Goal: Task Accomplishment & Management: Manage account settings

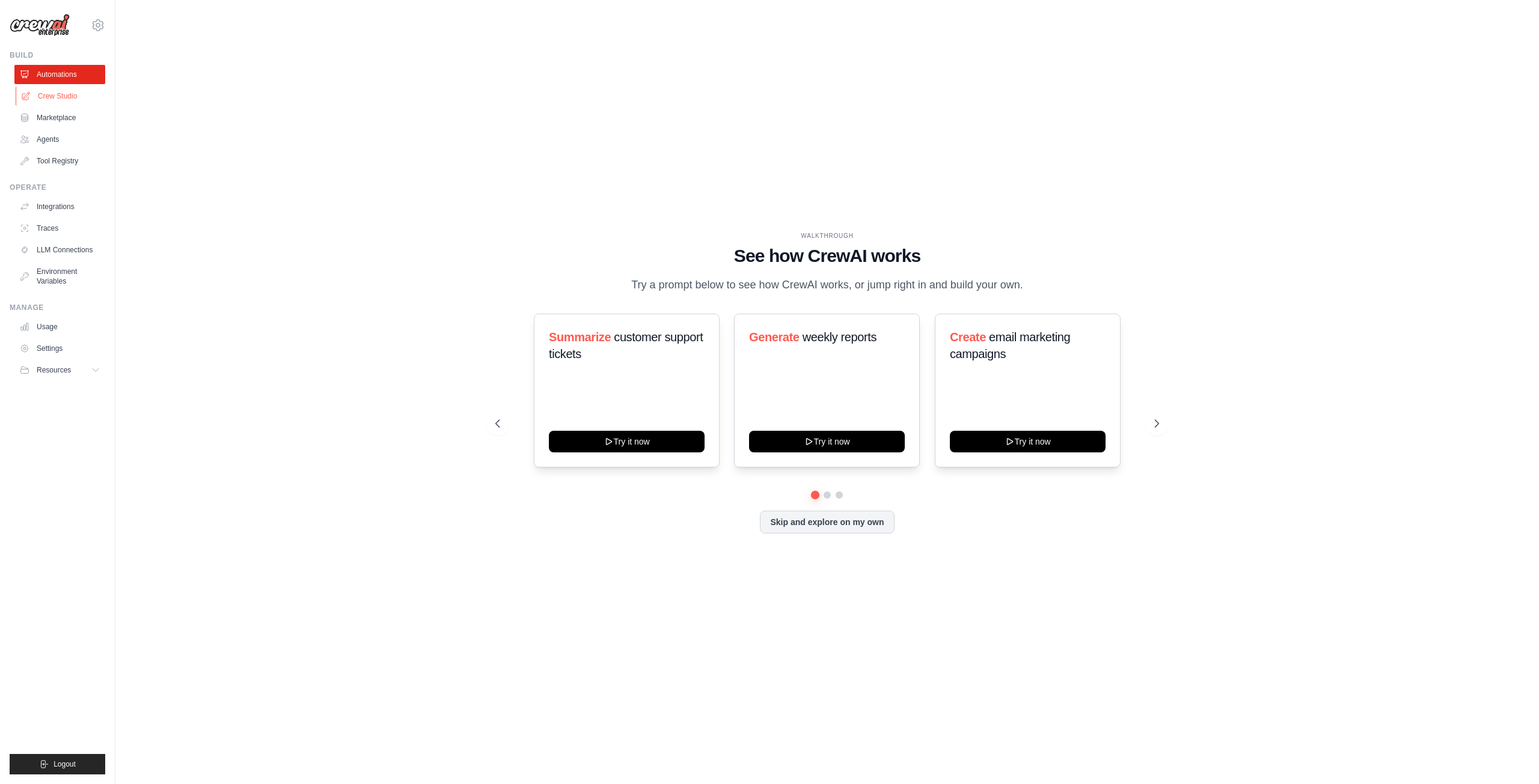
click at [73, 92] on link "Crew Studio" at bounding box center [61, 96] width 91 height 19
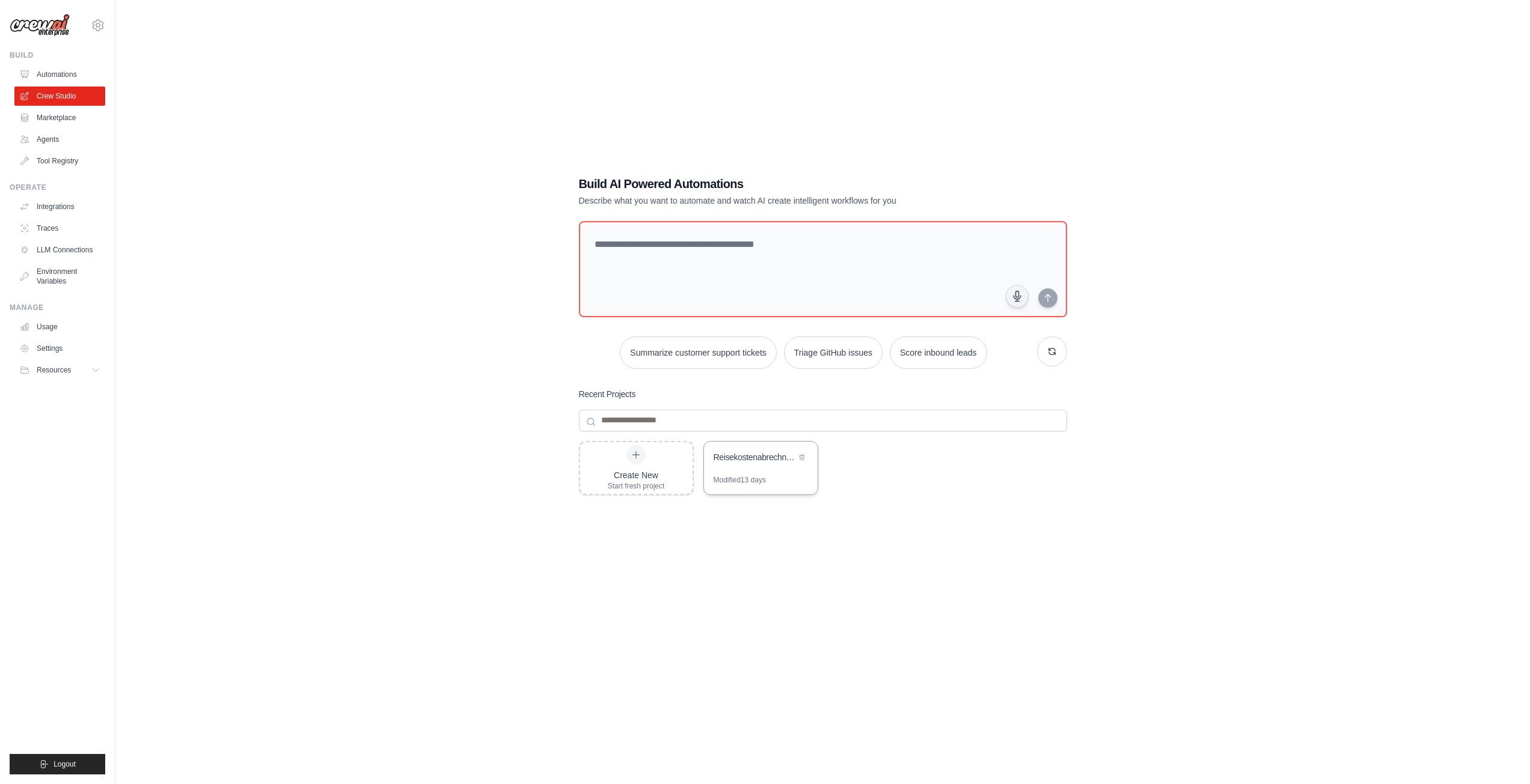
click at [766, 482] on div "Modified 13 days" at bounding box center [740, 480] width 52 height 10
click at [92, 26] on icon at bounding box center [97, 25] width 14 height 14
click at [90, 80] on link "Settings" at bounding box center [98, 81] width 106 height 22
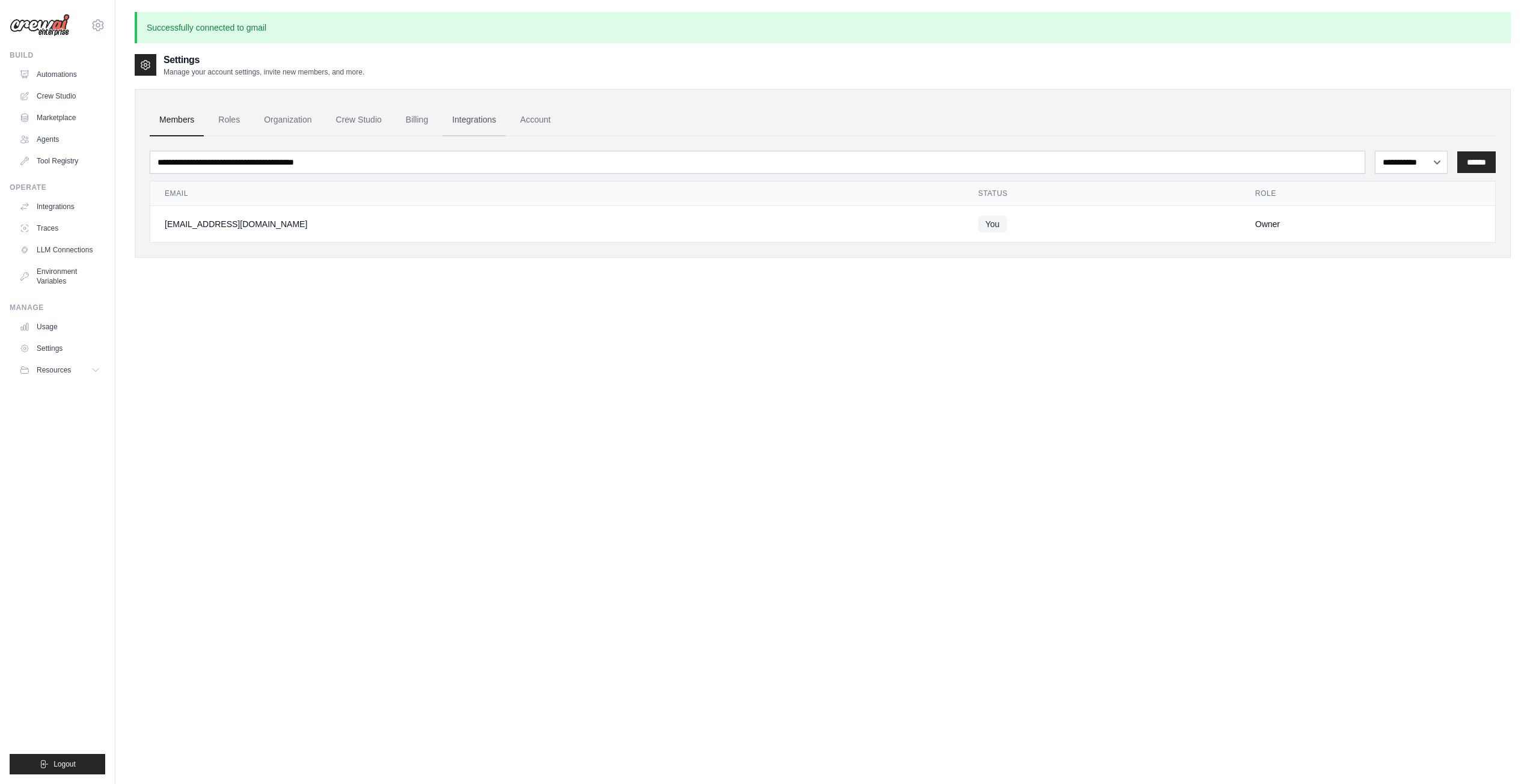
click at [472, 123] on link "Integrations" at bounding box center [474, 120] width 63 height 33
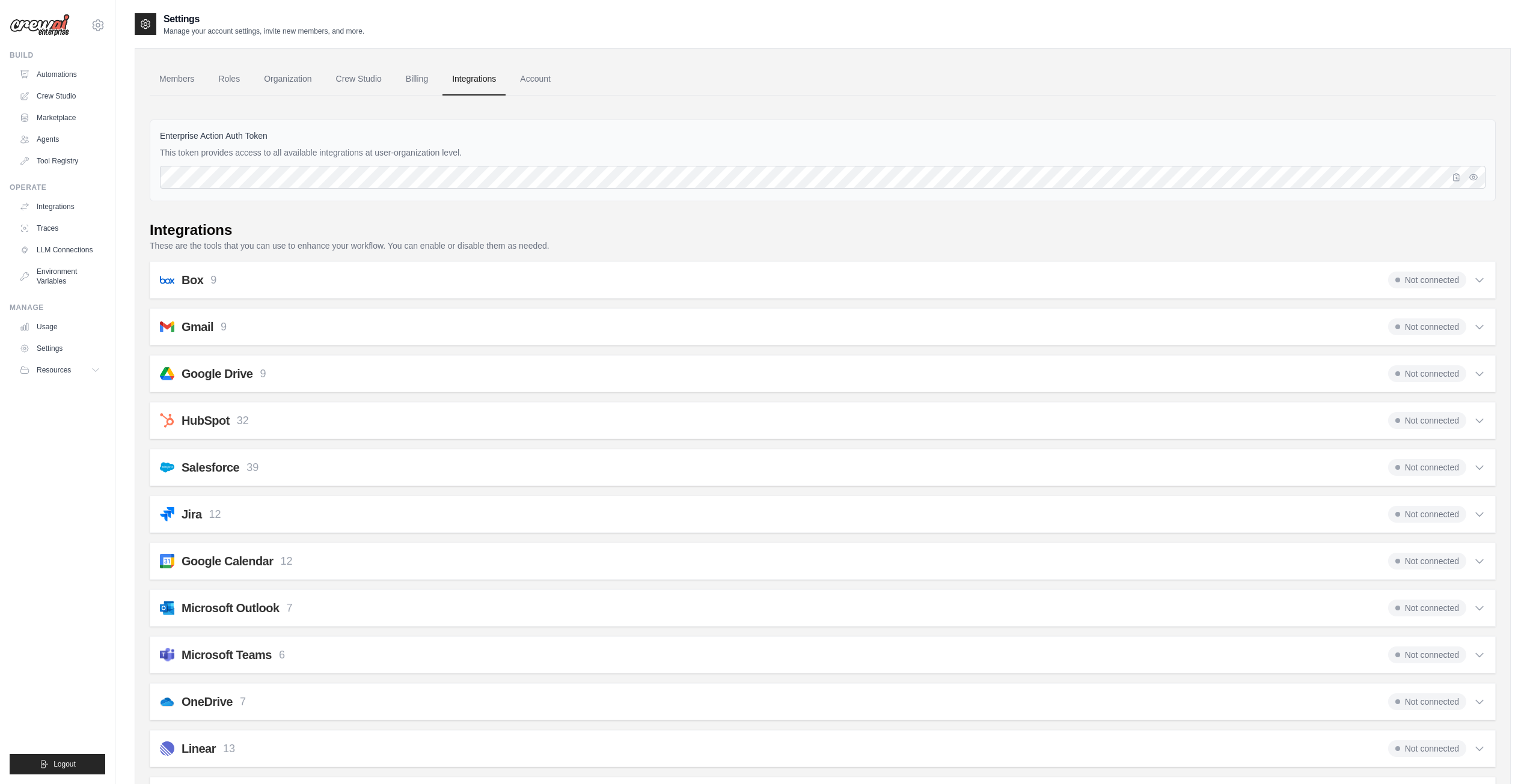
click at [1477, 329] on icon at bounding box center [1479, 327] width 12 height 12
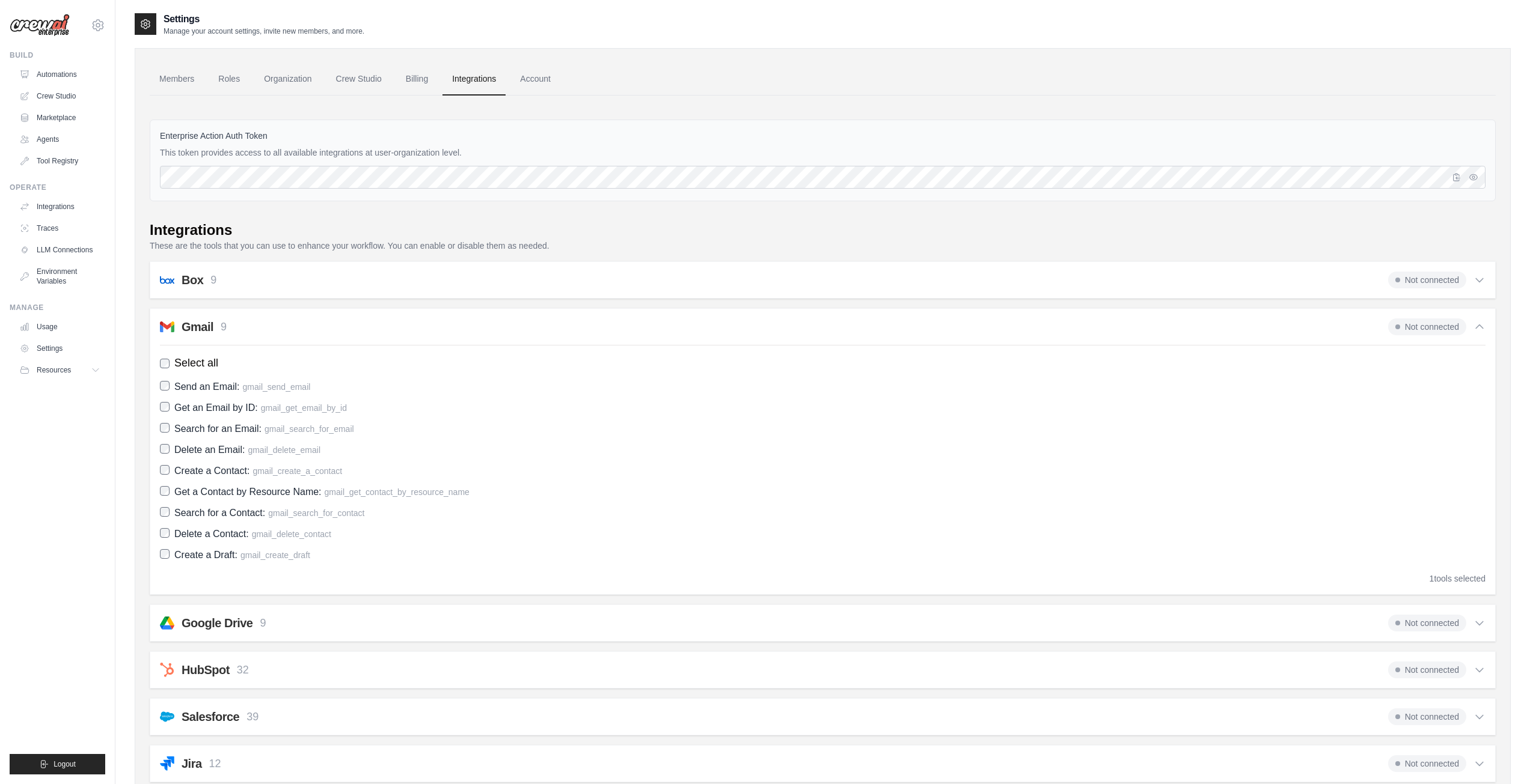
click at [214, 322] on div "Gmail 9" at bounding box center [204, 327] width 45 height 17
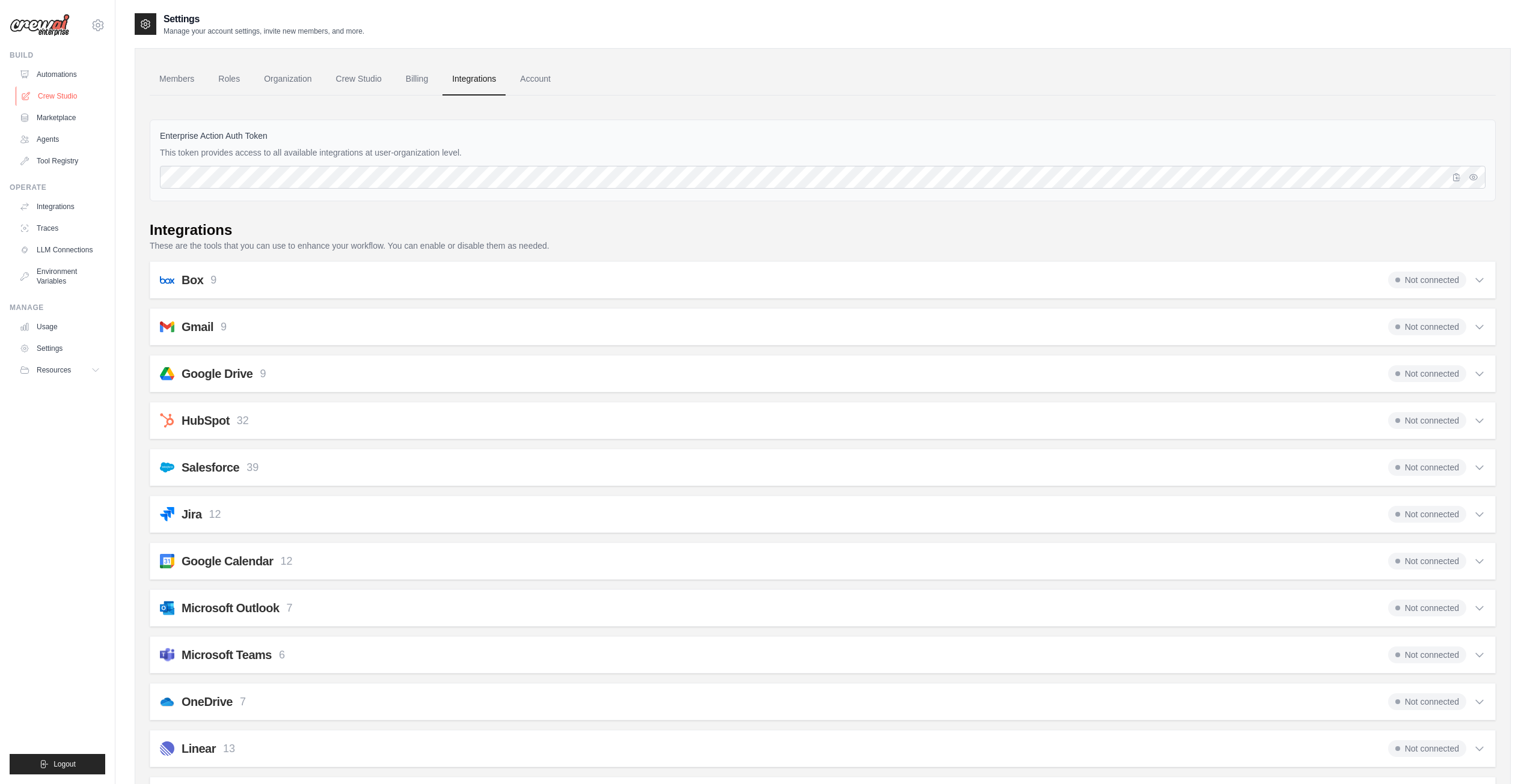
click at [65, 97] on link "Crew Studio" at bounding box center [61, 96] width 91 height 19
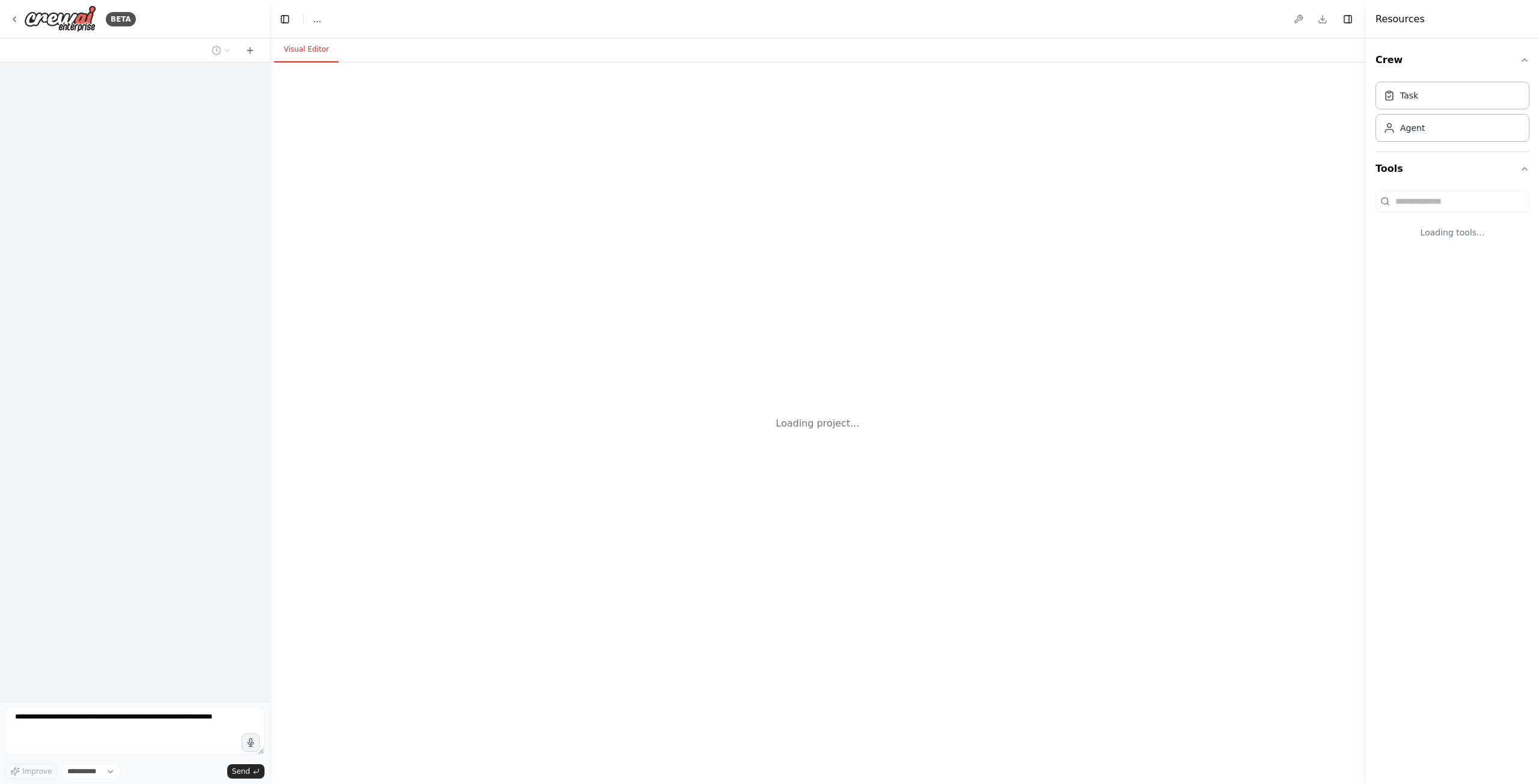
select select "****"
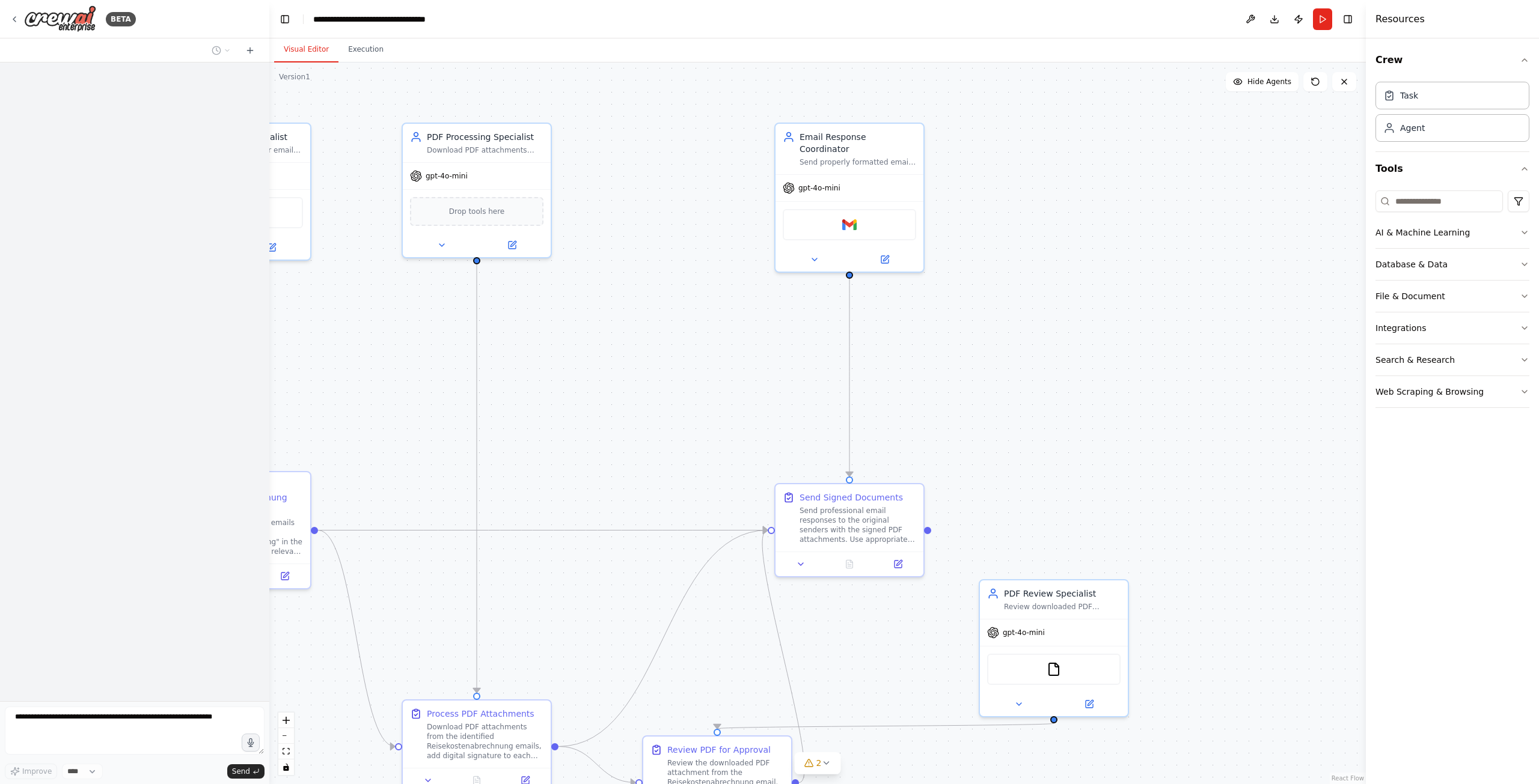
scroll to position [2078, 0]
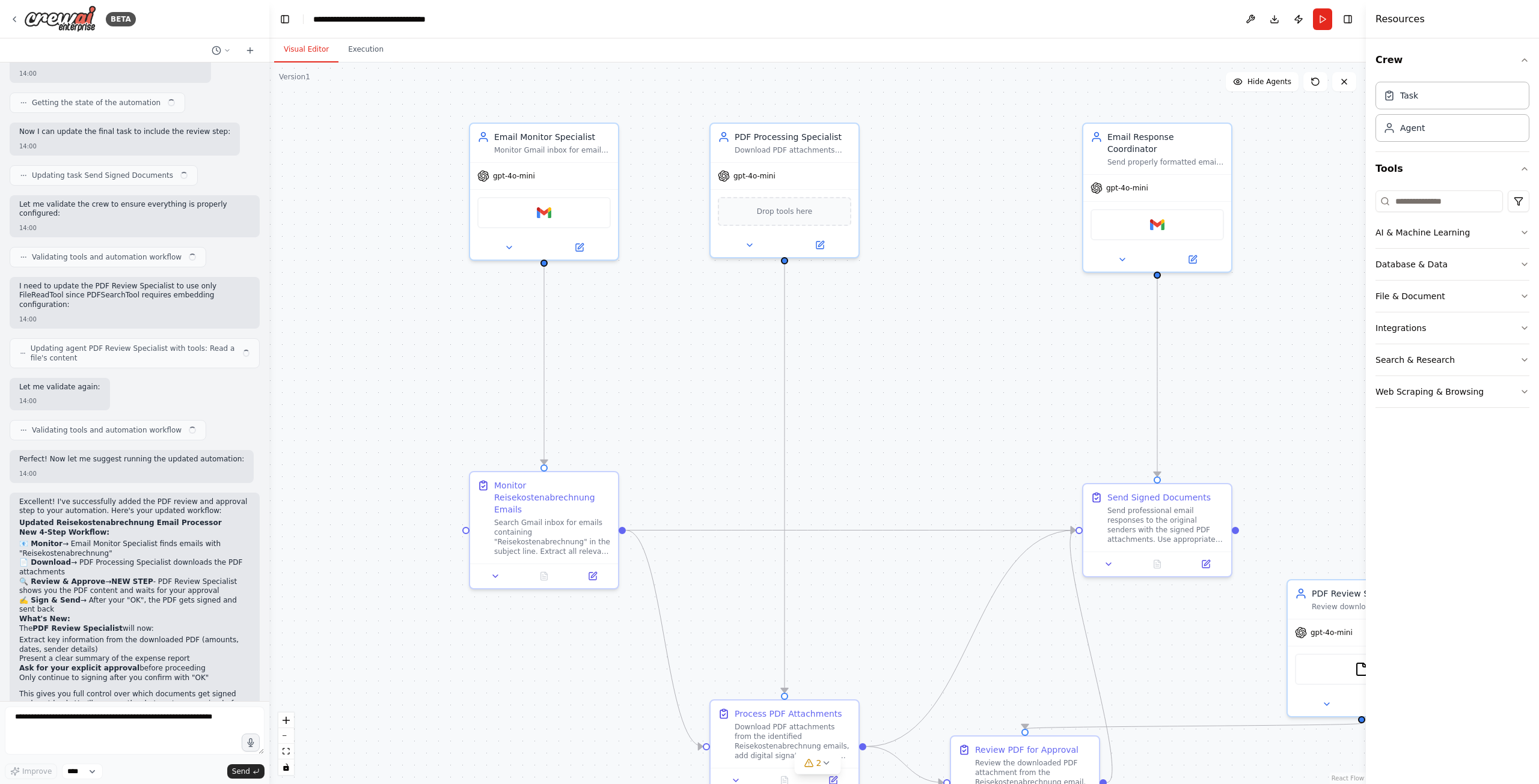
drag, startPoint x: 826, startPoint y: 629, endPoint x: 1140, endPoint y: 629, distance: 314.0
click at [1140, 629] on div ".deletable-edge-delete-btn { width: 20px; height: 20px; border: 0px solid #ffff…" at bounding box center [817, 423] width 1097 height 722
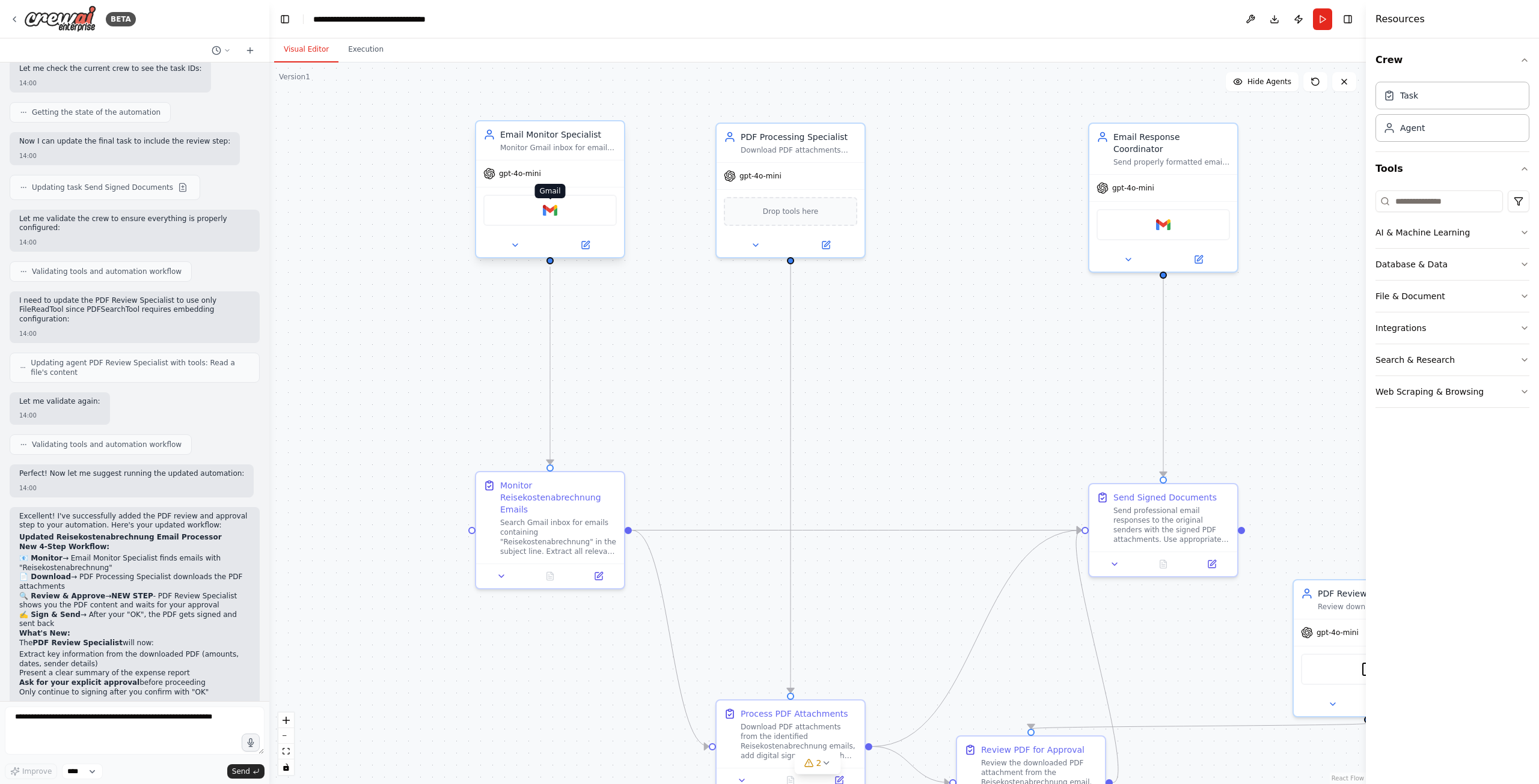
click at [555, 217] on img at bounding box center [549, 210] width 14 height 14
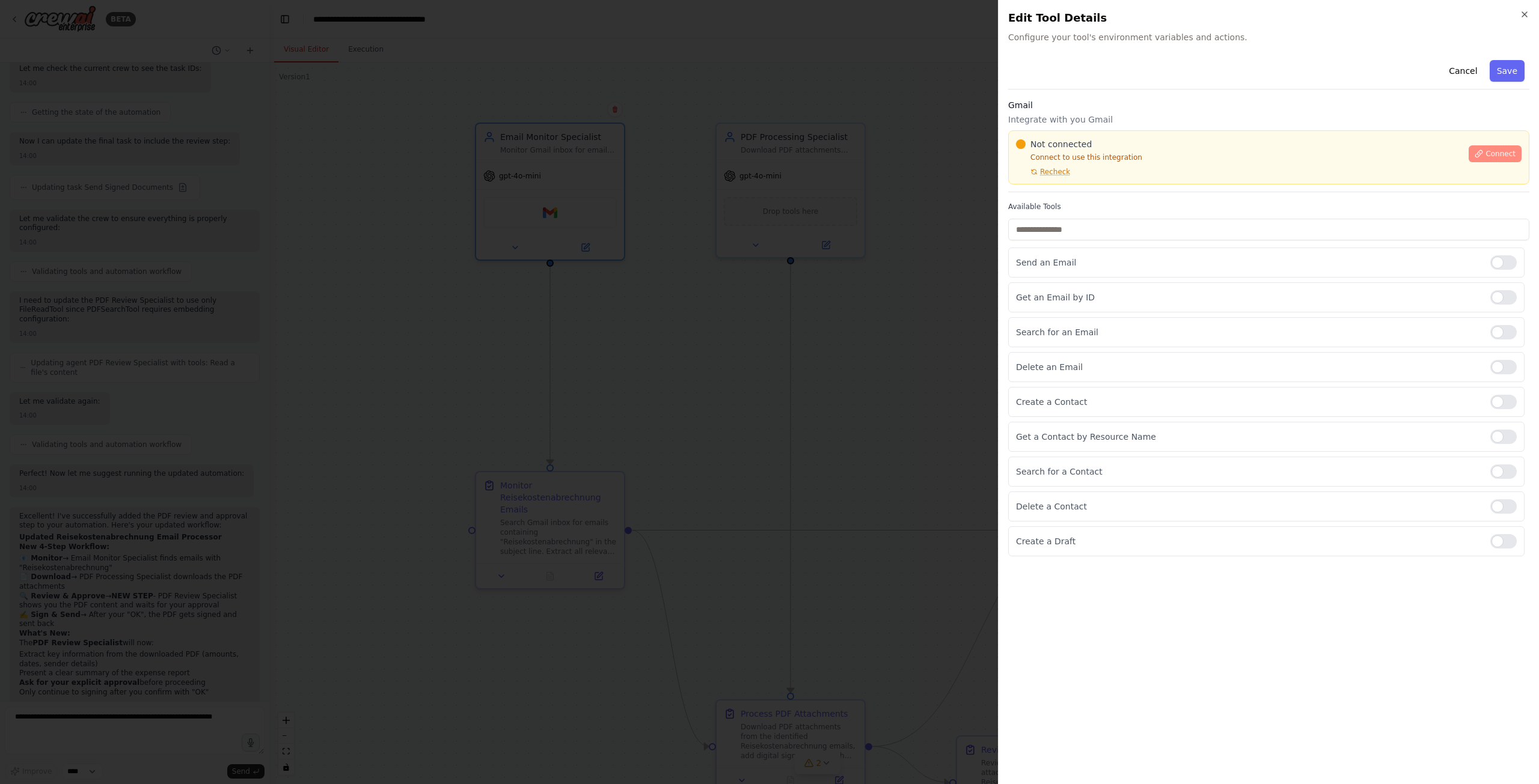
click at [1484, 159] on button "Connect" at bounding box center [1495, 154] width 53 height 17
click at [864, 296] on div at bounding box center [770, 392] width 1539 height 784
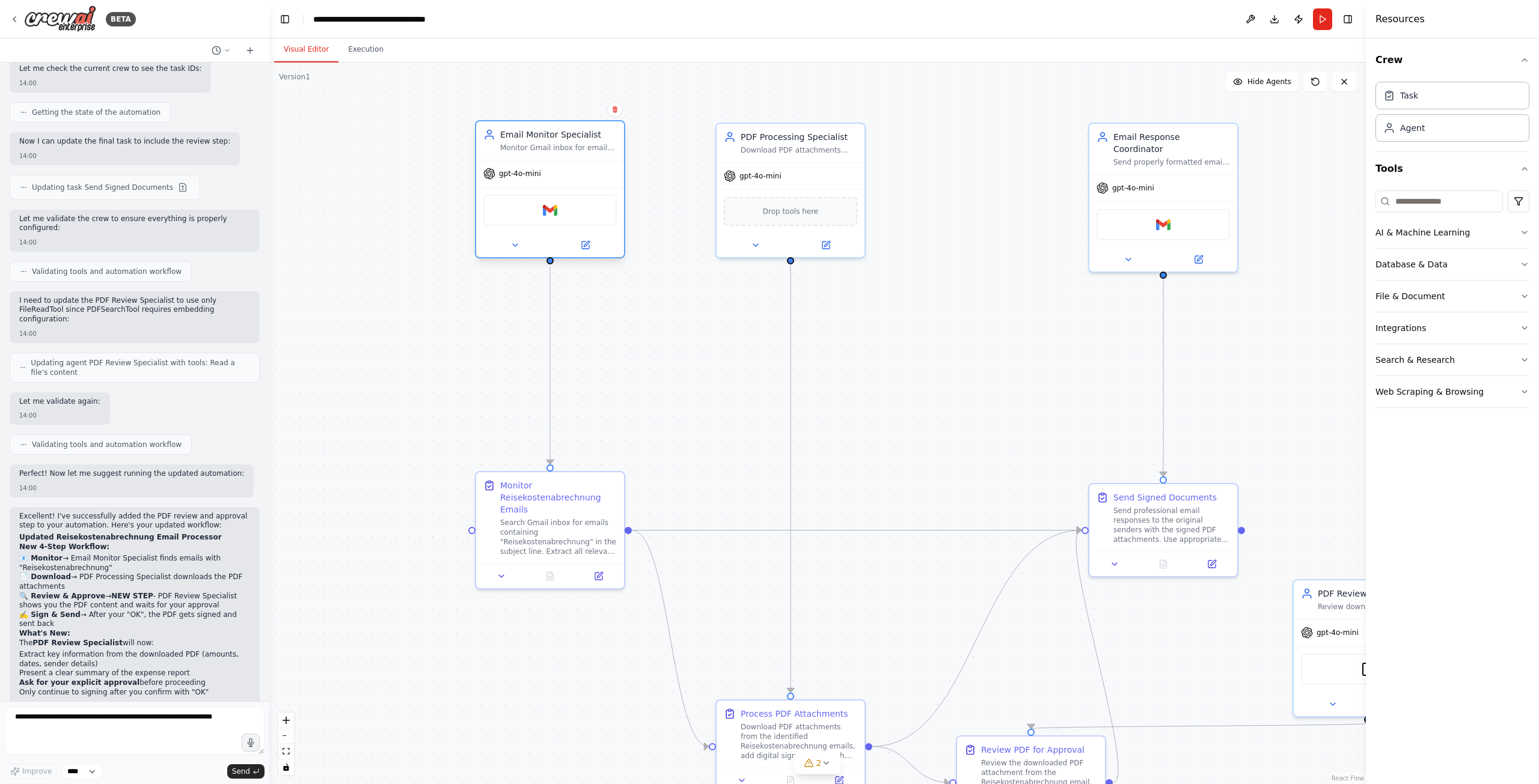
click at [535, 214] on div "Gmail" at bounding box center [550, 210] width 134 height 31
click at [526, 217] on div "Gmail" at bounding box center [550, 210] width 134 height 31
click at [547, 209] on img at bounding box center [549, 210] width 14 height 14
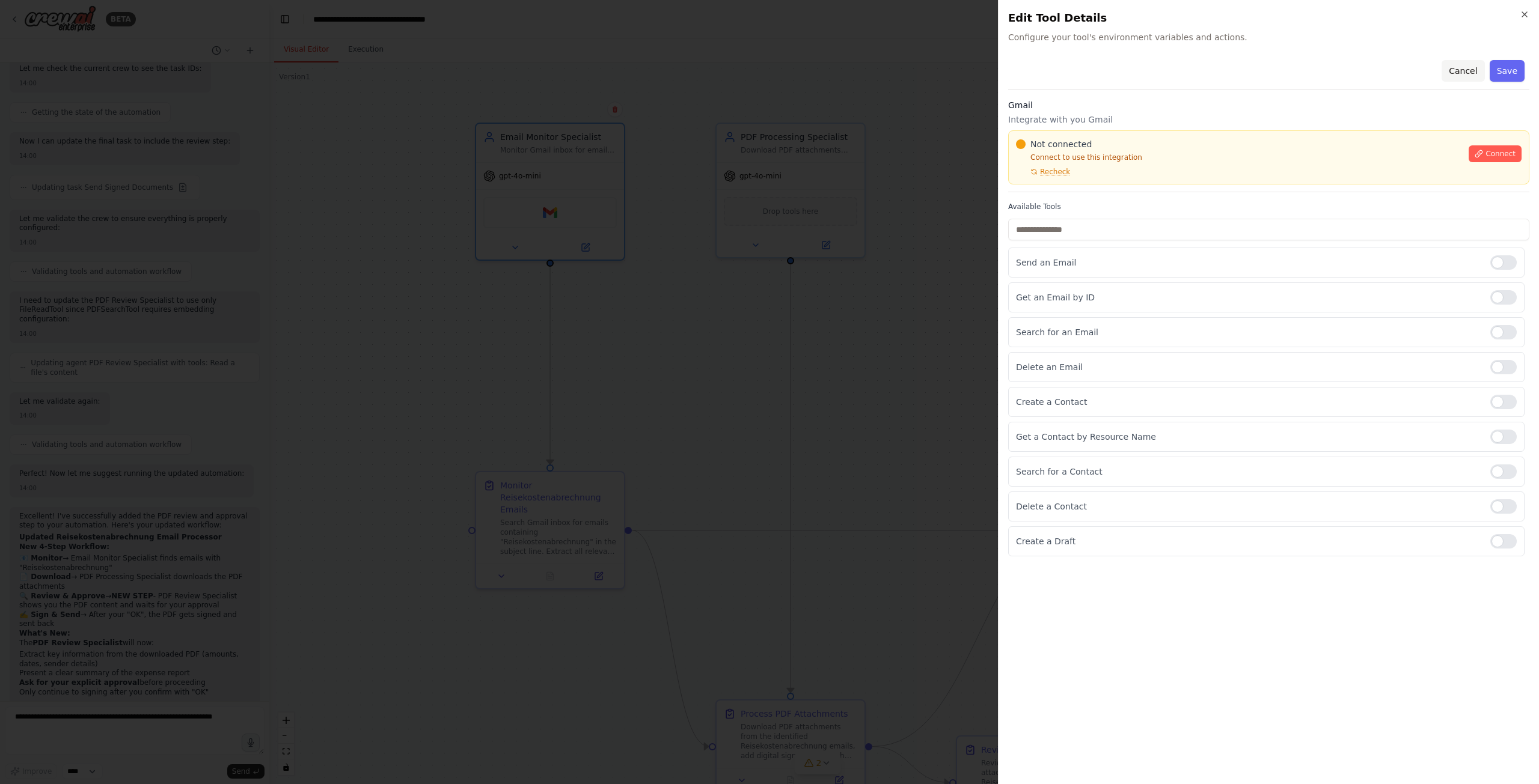
click at [1479, 74] on button "Cancel" at bounding box center [1462, 71] width 42 height 22
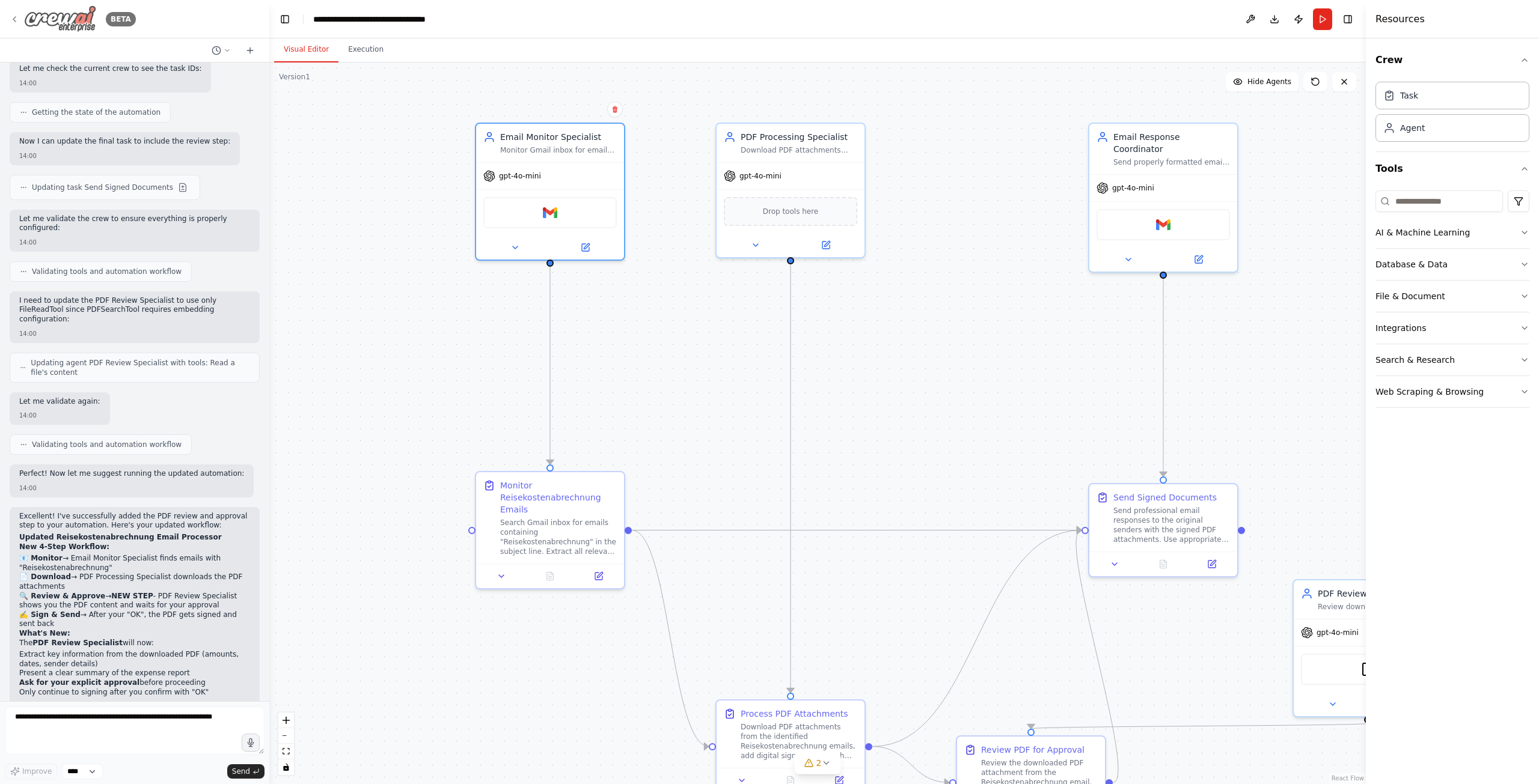
click at [17, 25] on div "BETA" at bounding box center [73, 19] width 126 height 27
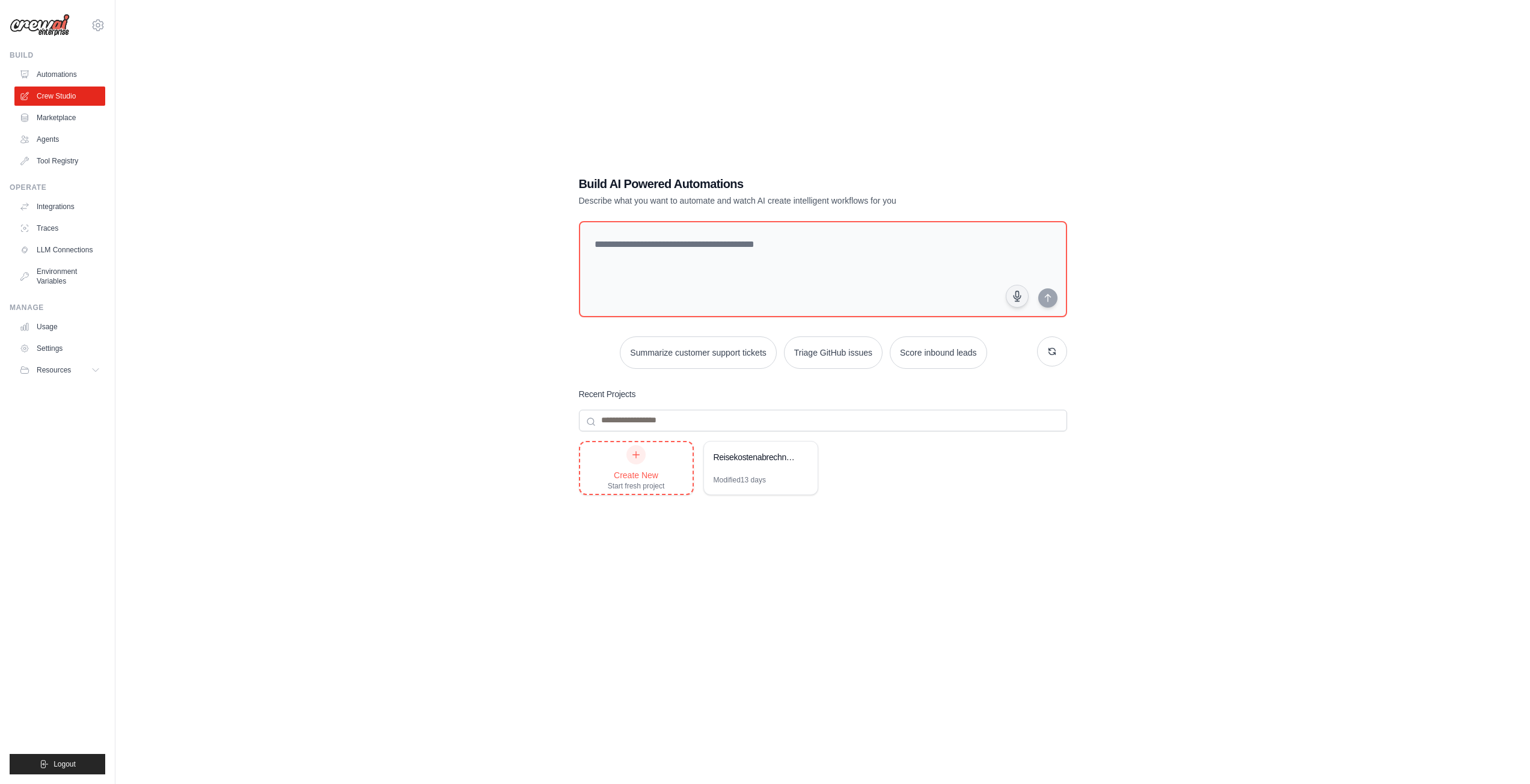
click at [665, 461] on div "Create New Start fresh project" at bounding box center [636, 468] width 112 height 52
click at [770, 476] on div "Modified 13 days" at bounding box center [761, 485] width 114 height 19
click at [101, 24] on icon at bounding box center [97, 25] width 14 height 14
click at [74, 80] on link "Settings" at bounding box center [98, 81] width 106 height 22
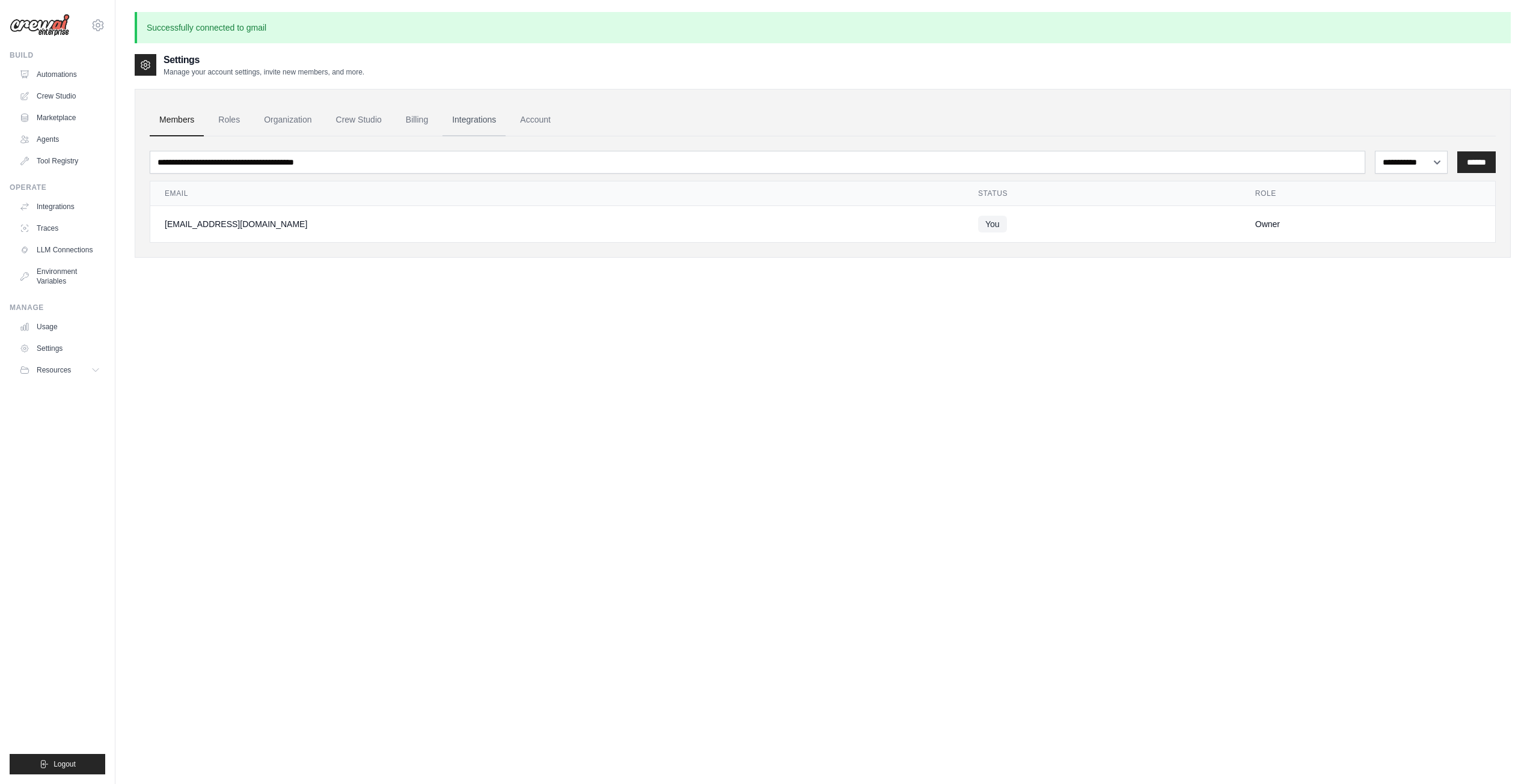
click at [451, 124] on link "Integrations" at bounding box center [474, 120] width 63 height 33
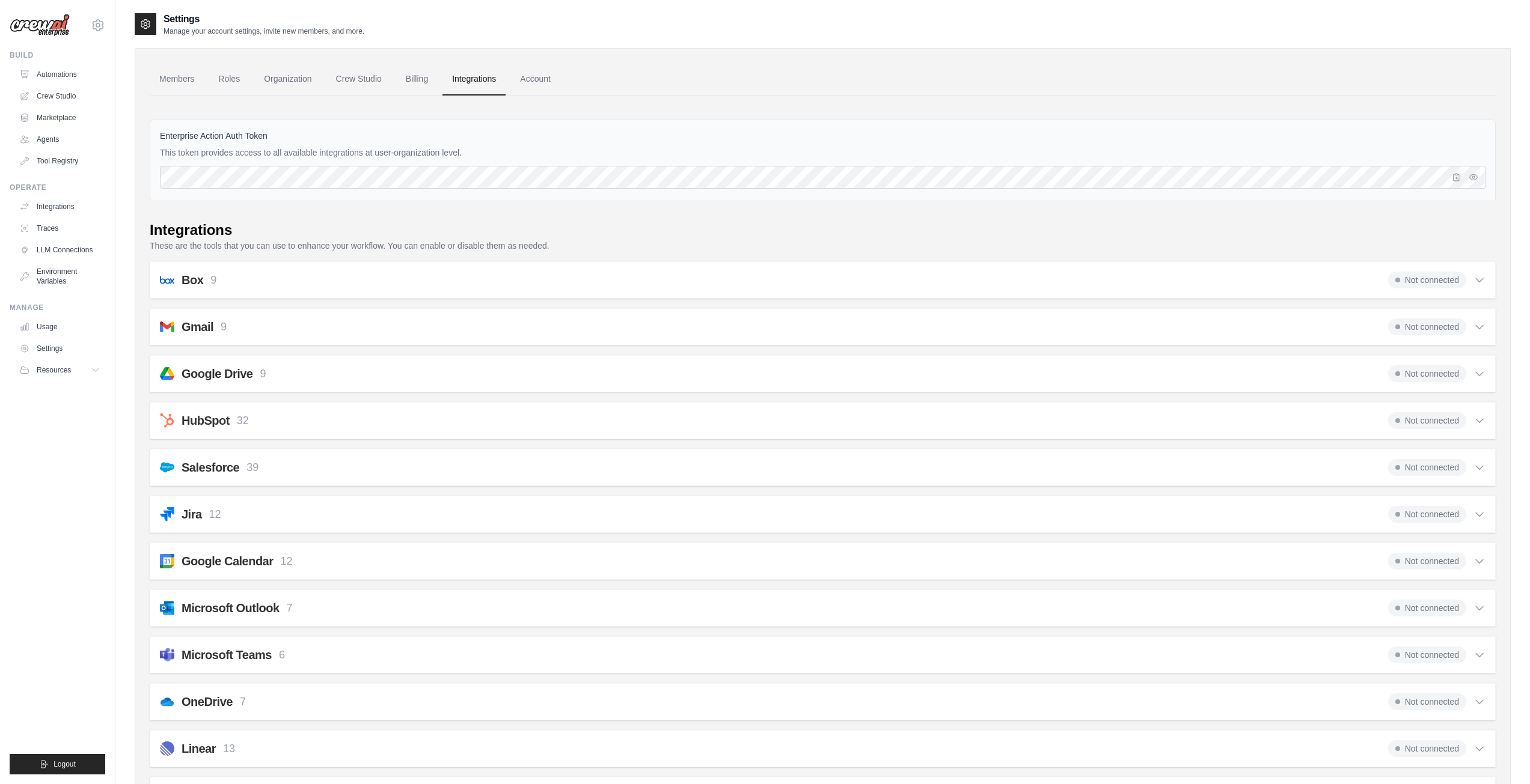
click at [1475, 323] on icon at bounding box center [1479, 327] width 12 height 12
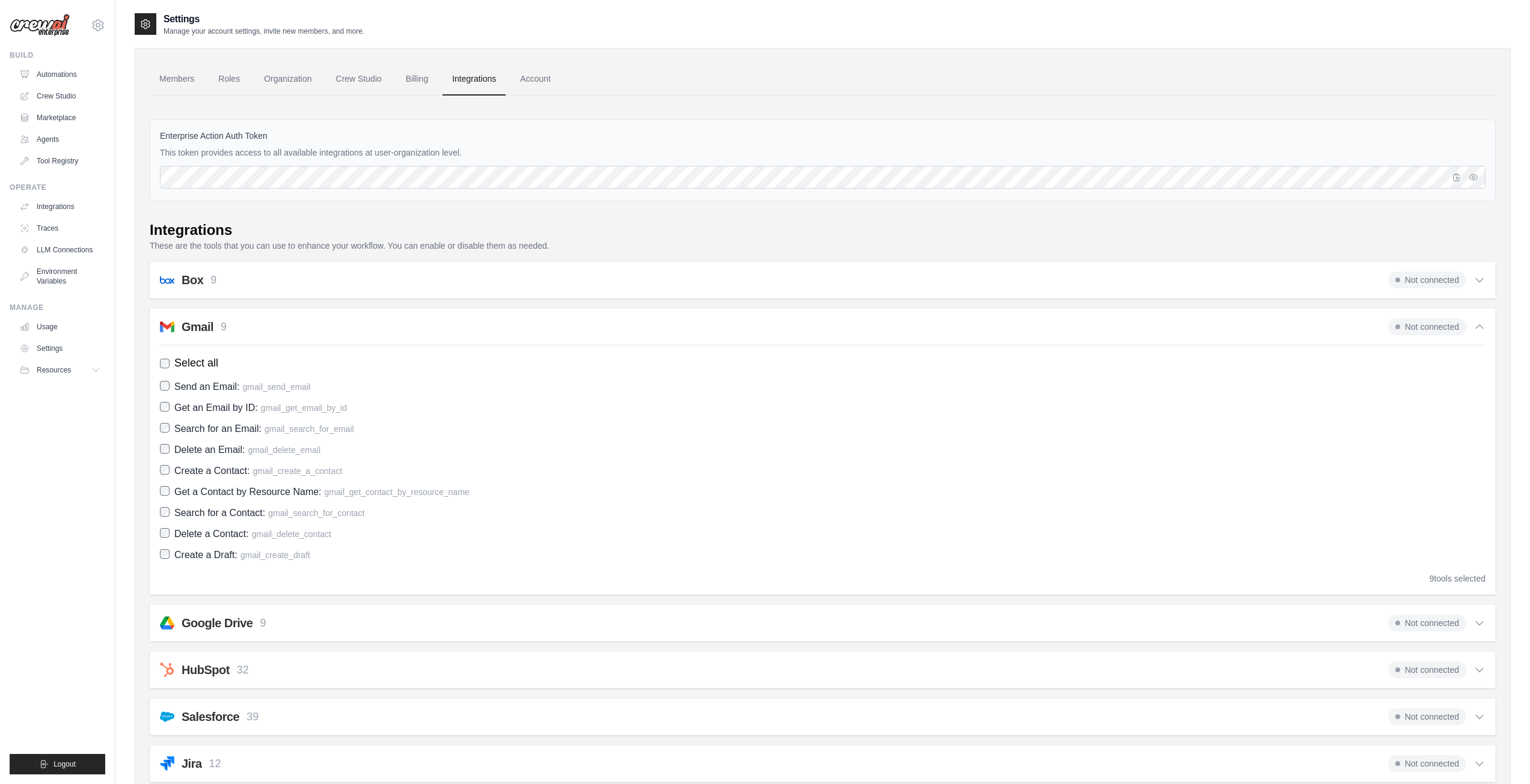
click at [1426, 331] on span "Not connected" at bounding box center [1427, 327] width 78 height 17
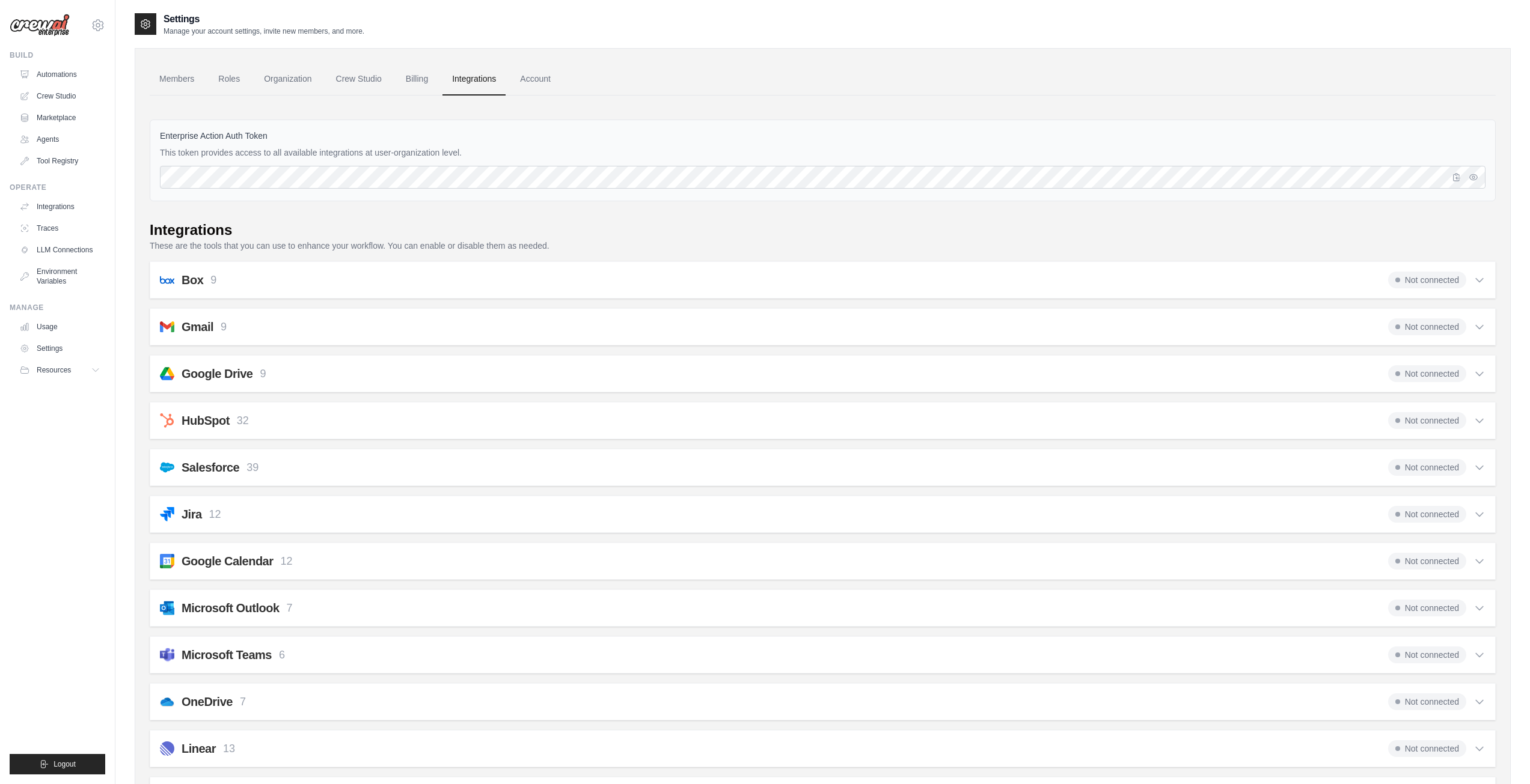
click at [226, 327] on p "9" at bounding box center [224, 327] width 6 height 16
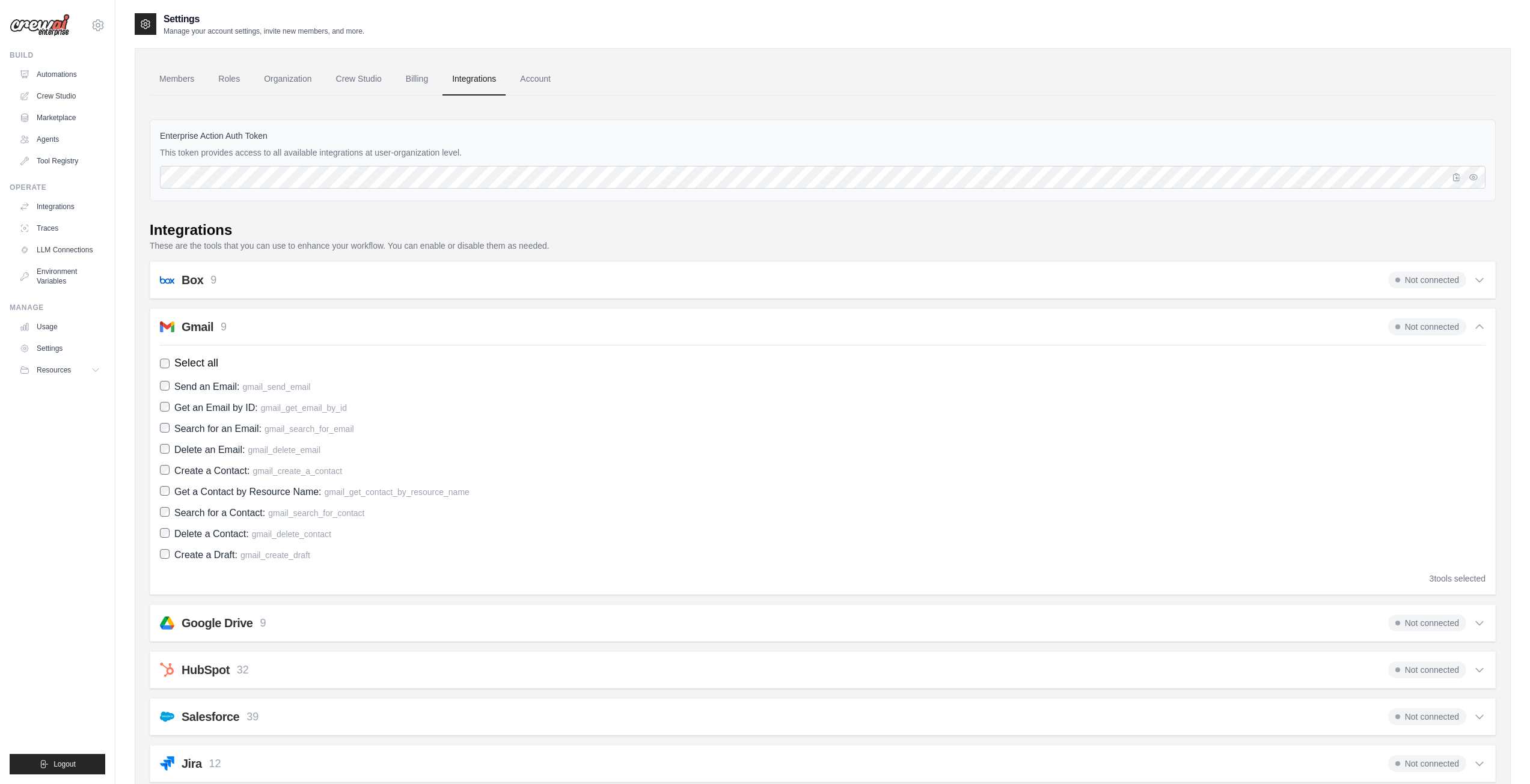
click at [158, 555] on div "Gmail 9 Not connected Select all Send an Email: gmail_send_email Get an Email b…" at bounding box center [822, 452] width 1346 height 287
click at [162, 563] on div "Select all Send an Email: gmail_send_email Get an Email by ID: gmail_get_email_…" at bounding box center [822, 464] width 1326 height 240
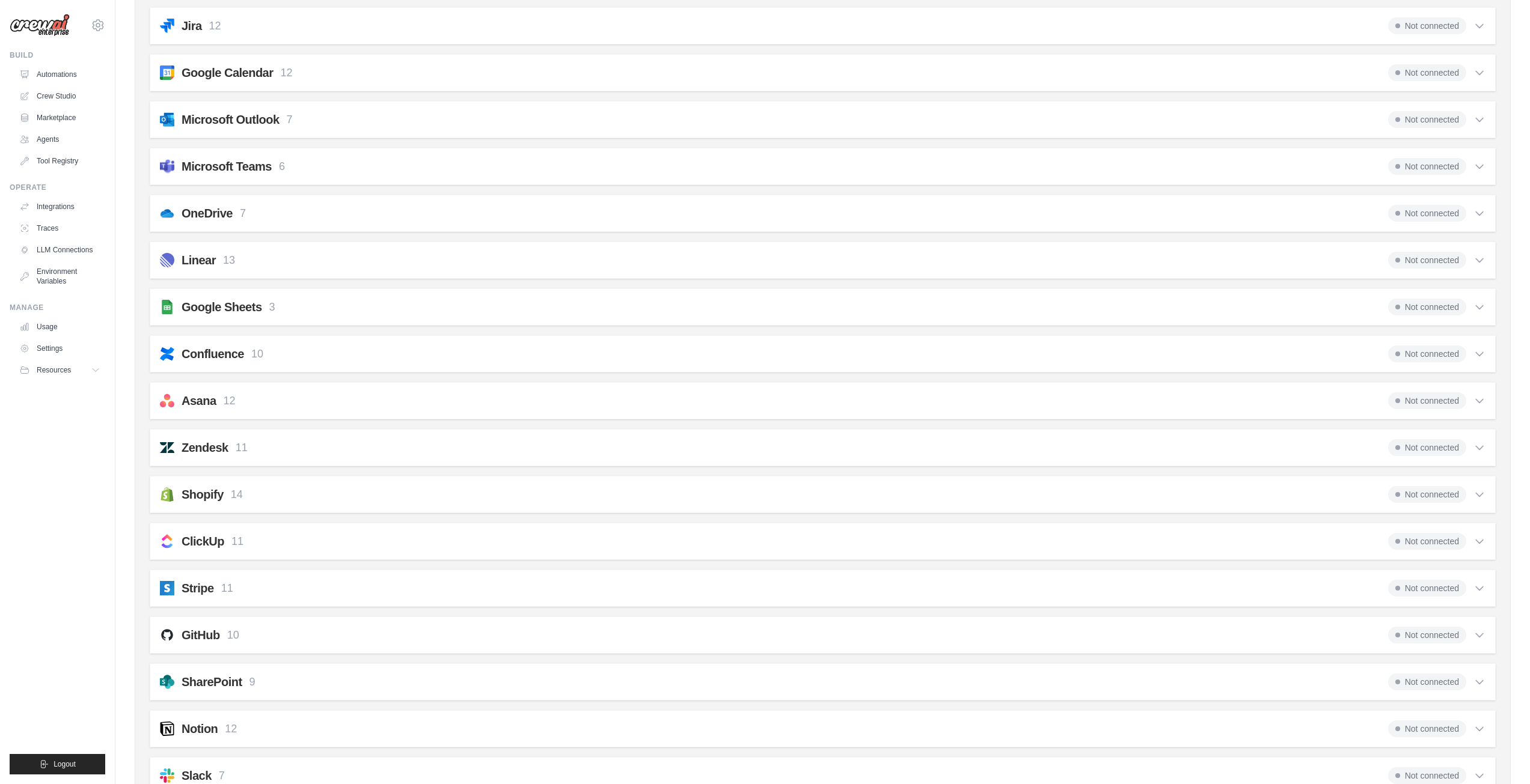
scroll to position [835, 0]
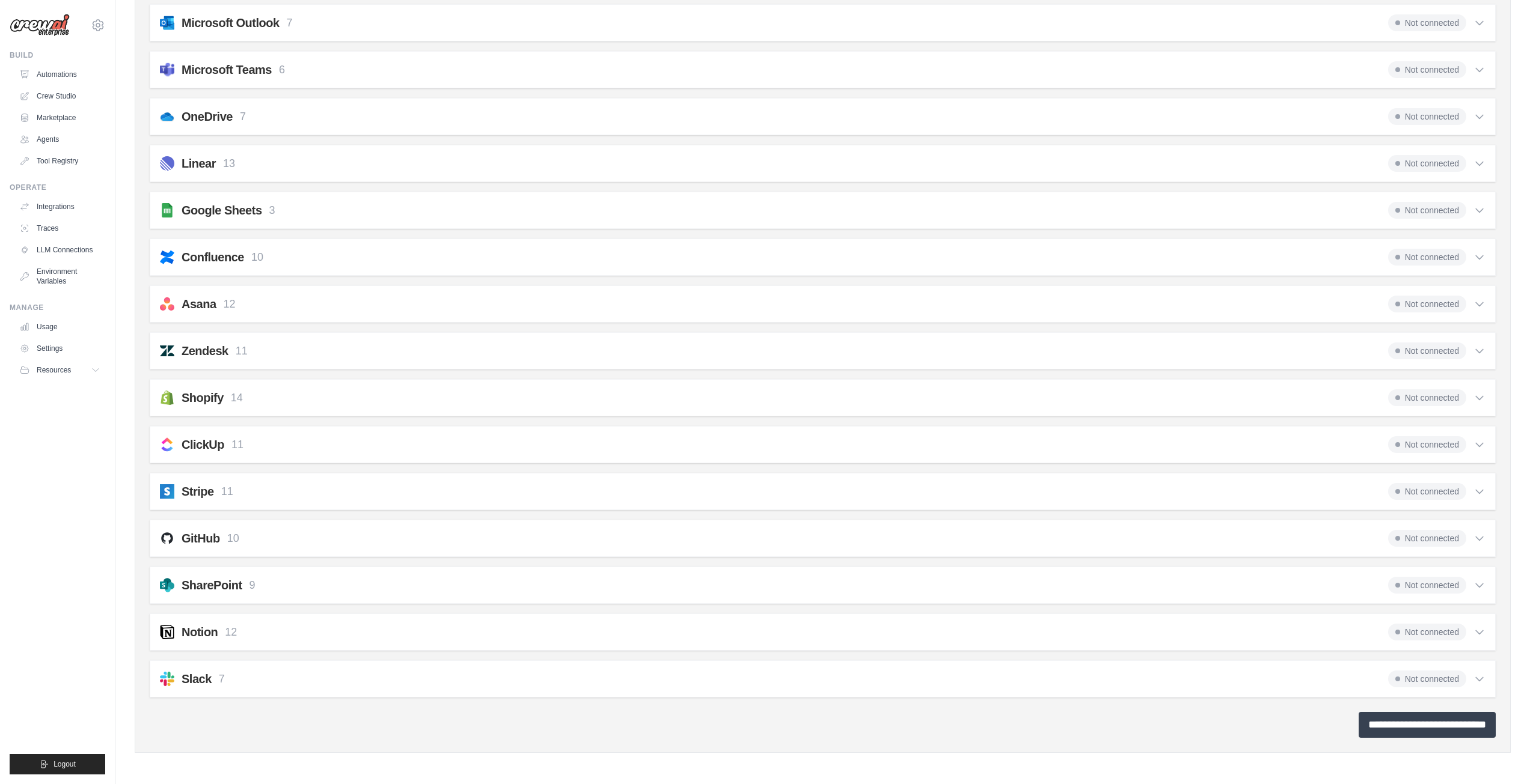
click at [1389, 731] on input "**********" at bounding box center [1427, 725] width 137 height 26
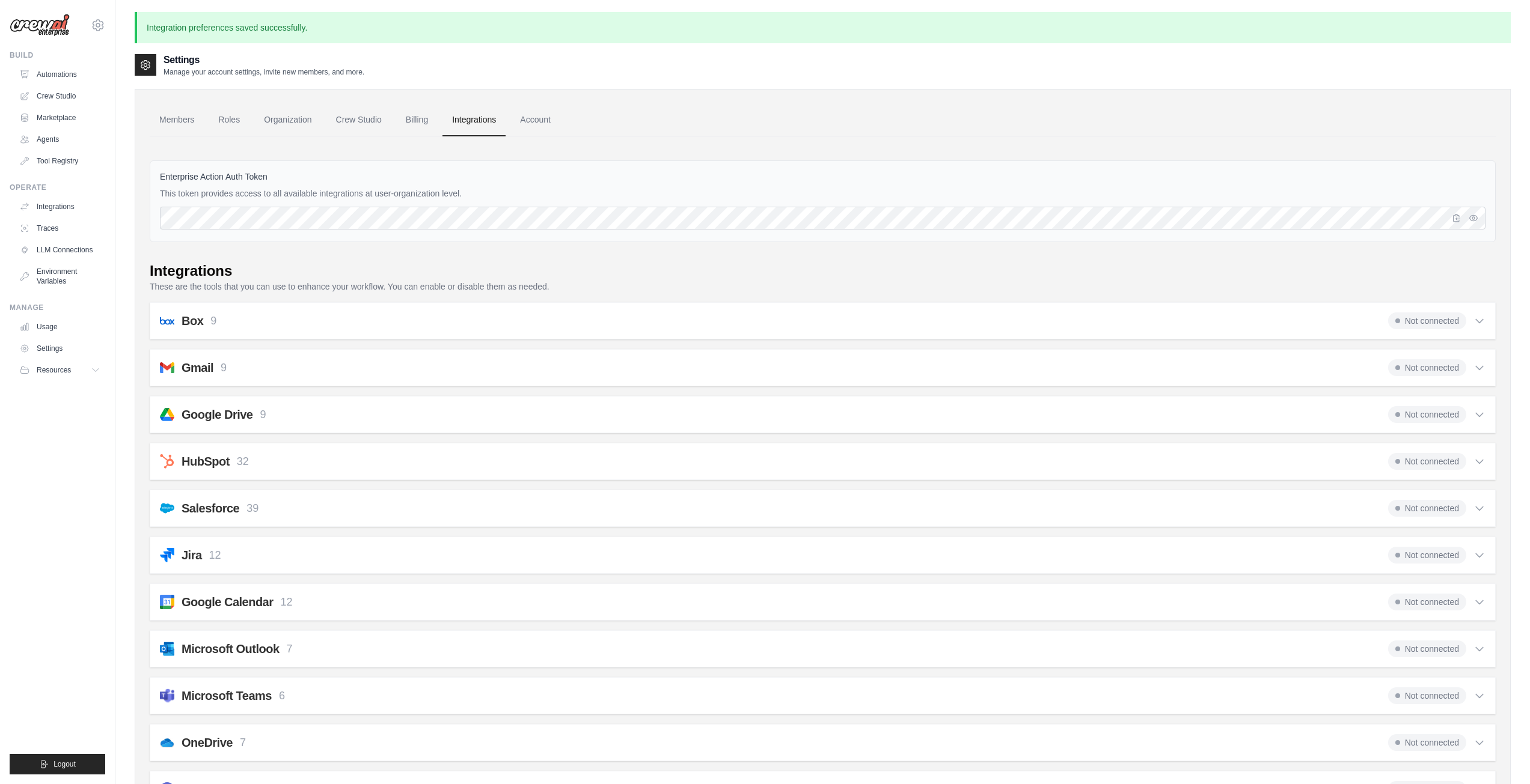
click at [1483, 368] on icon at bounding box center [1479, 368] width 12 height 12
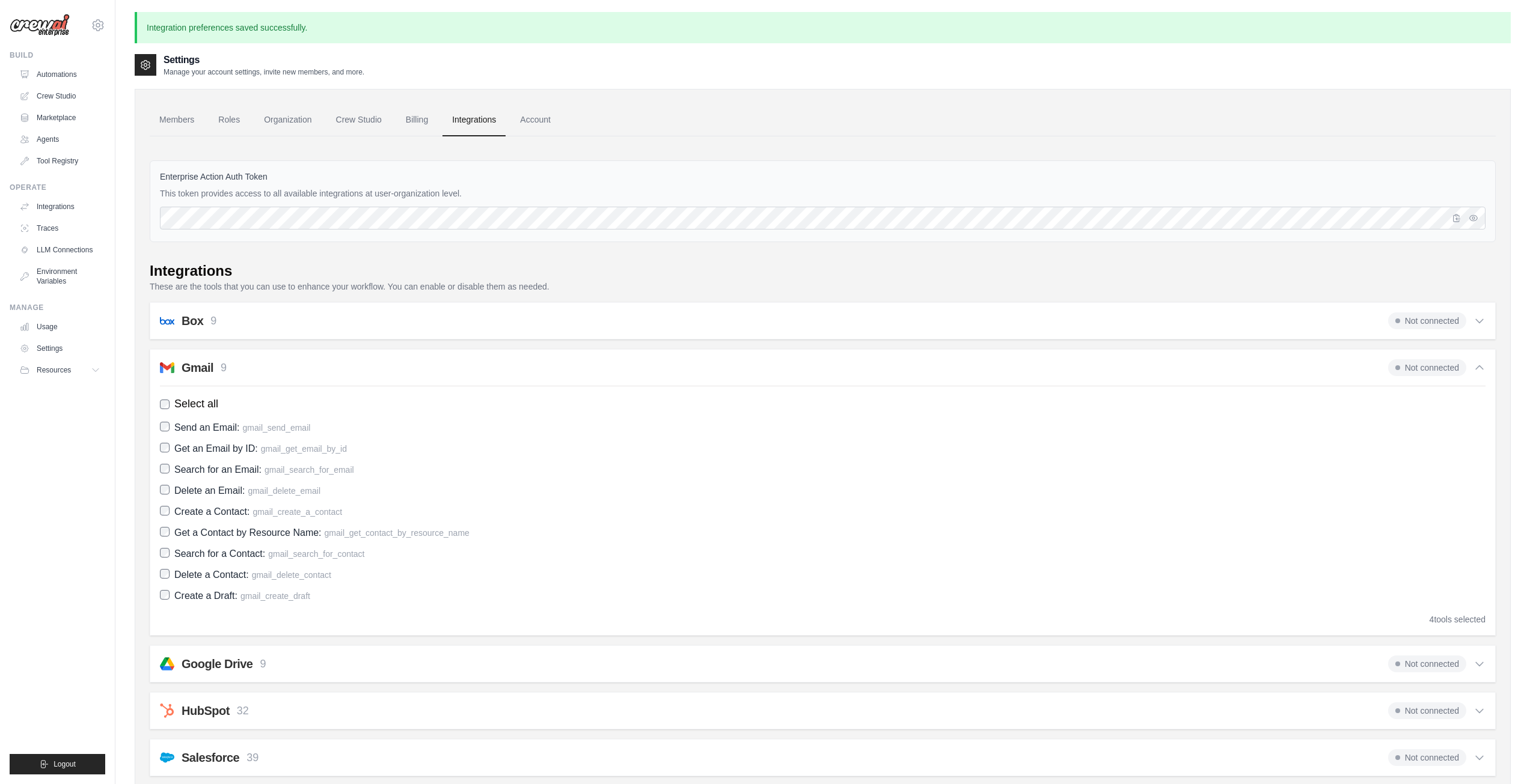
click at [181, 371] on h2 "Gmail" at bounding box center [197, 368] width 32 height 17
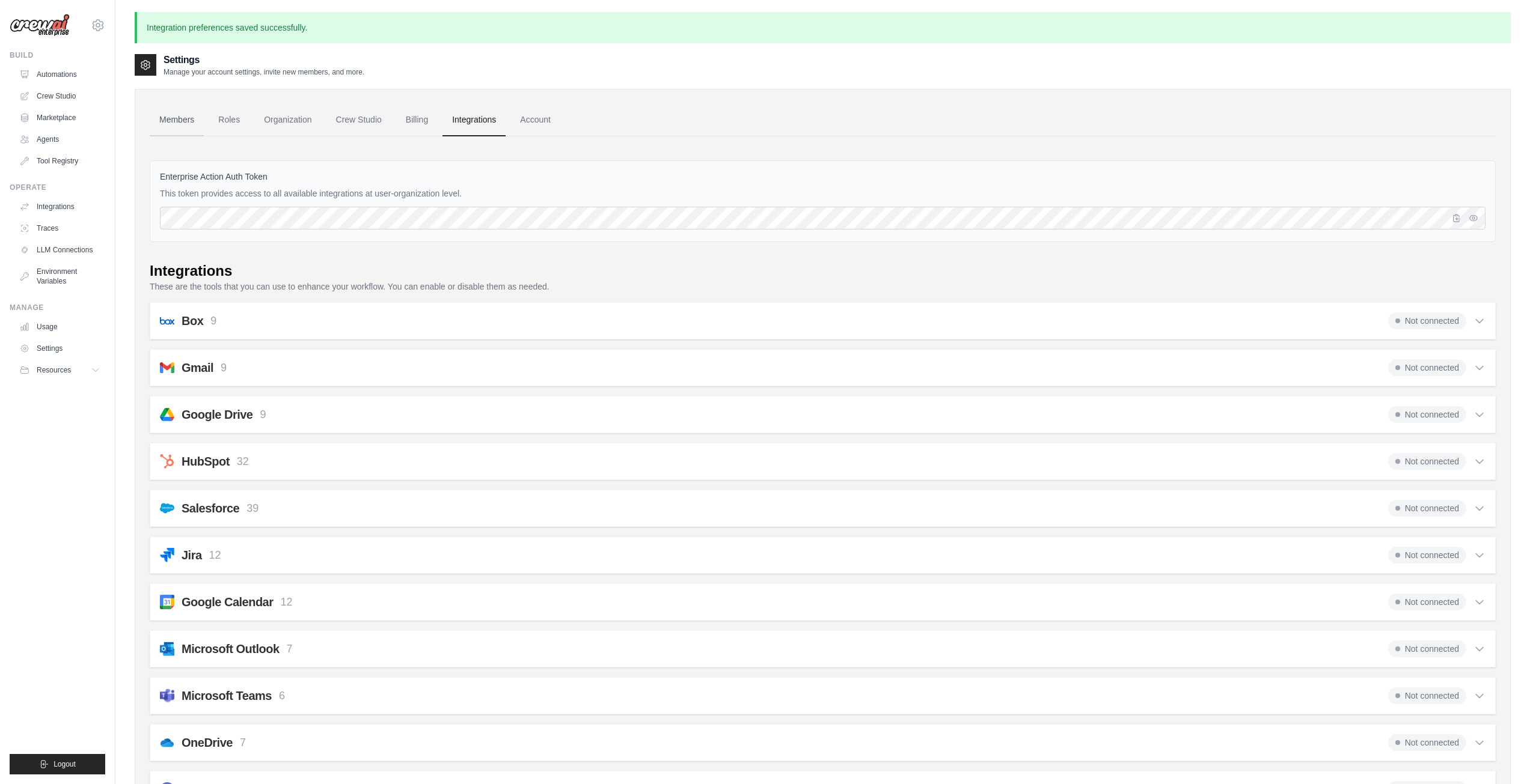
click at [180, 124] on link "Members" at bounding box center [176, 120] width 54 height 33
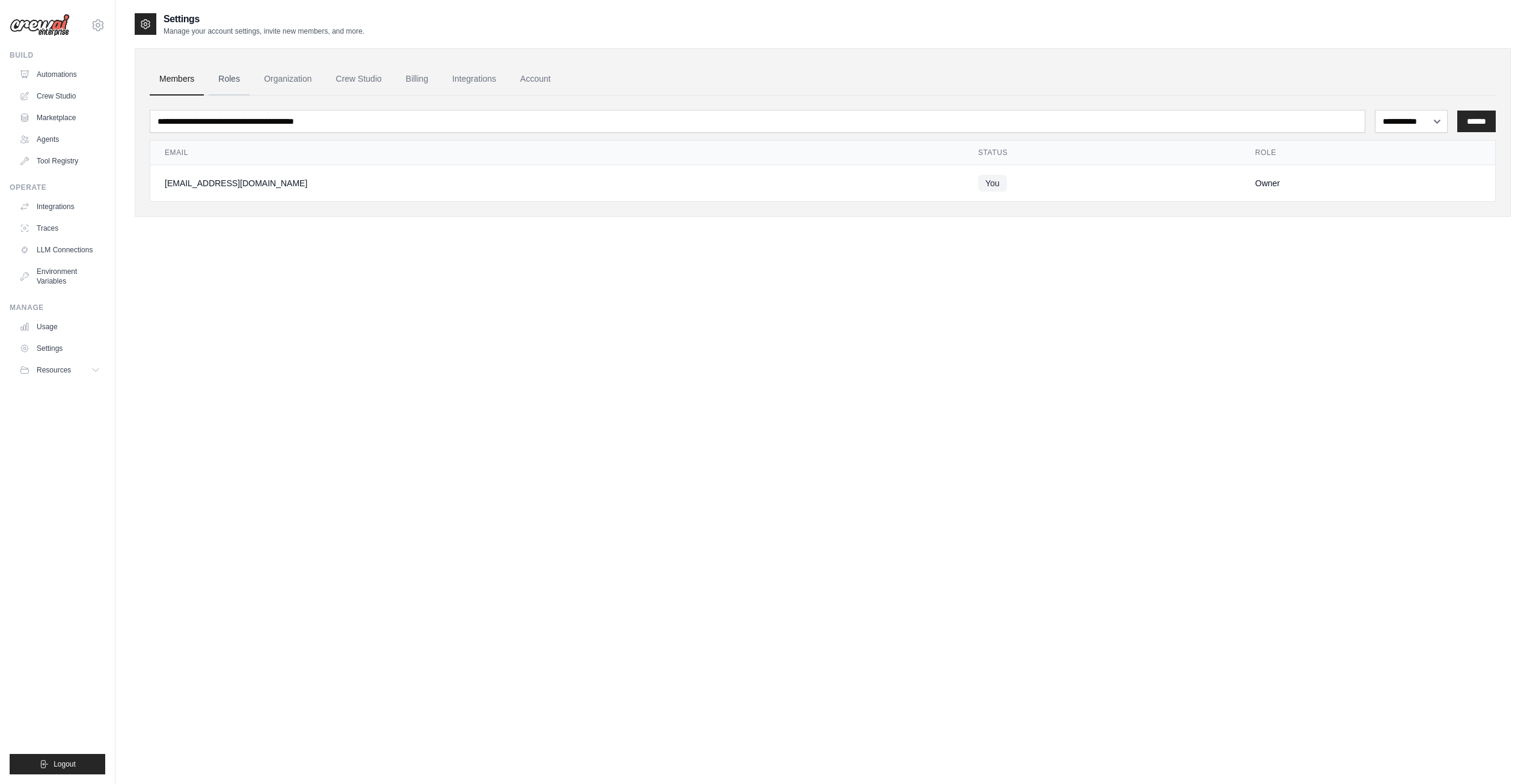
click at [222, 86] on link "Roles" at bounding box center [229, 80] width 41 height 33
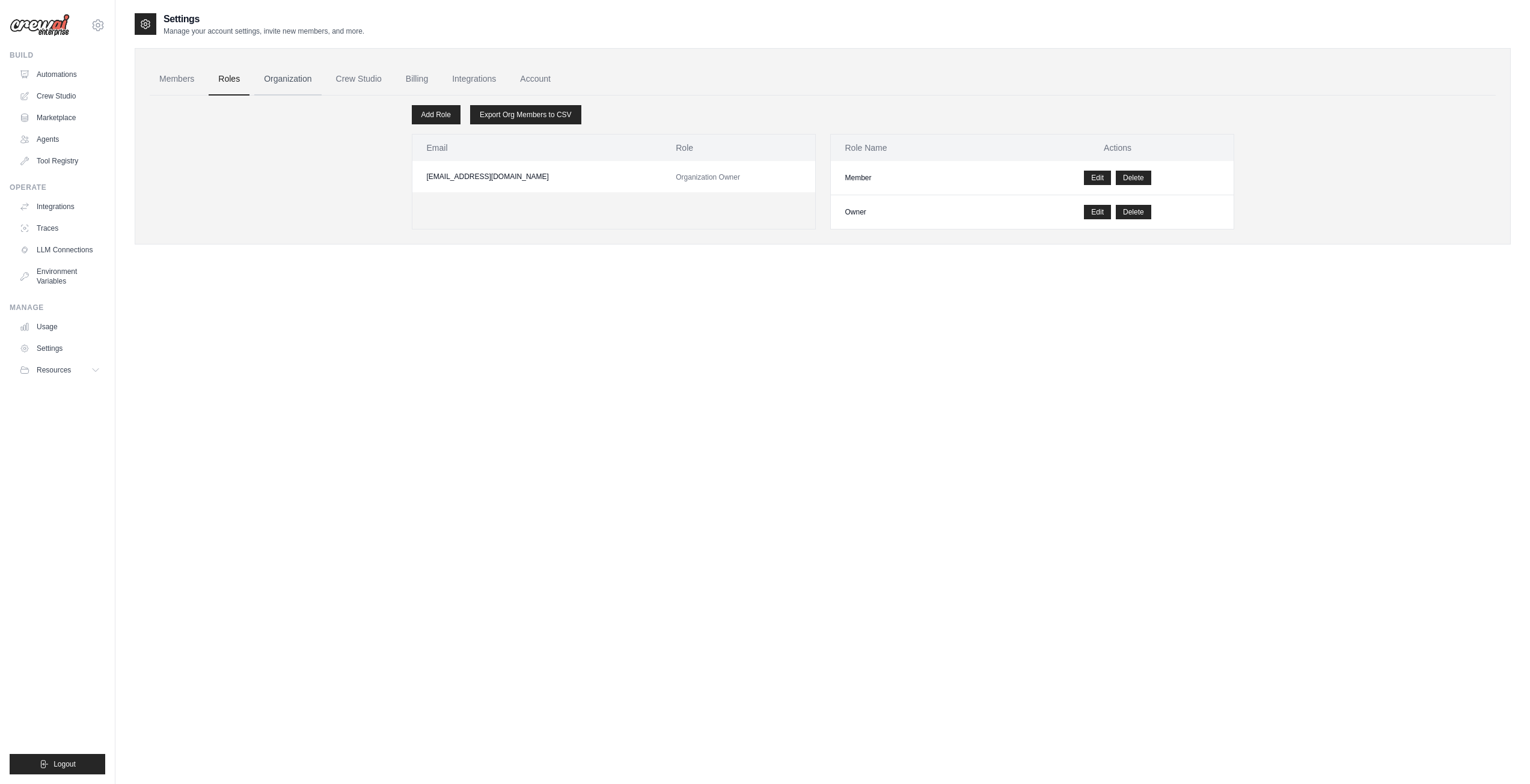
click at [287, 78] on link "Organization" at bounding box center [288, 80] width 67 height 33
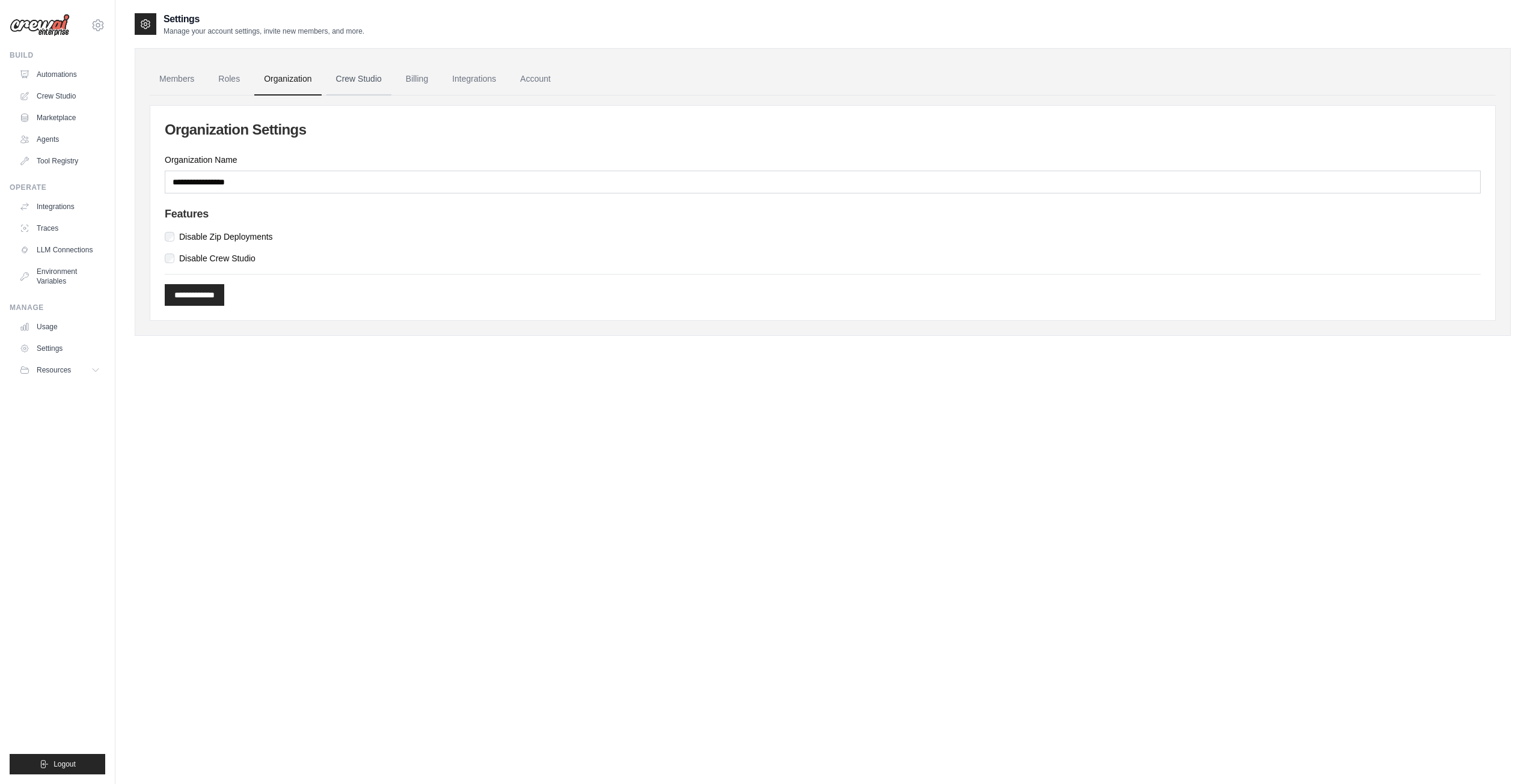
click at [360, 75] on link "Crew Studio" at bounding box center [358, 80] width 65 height 33
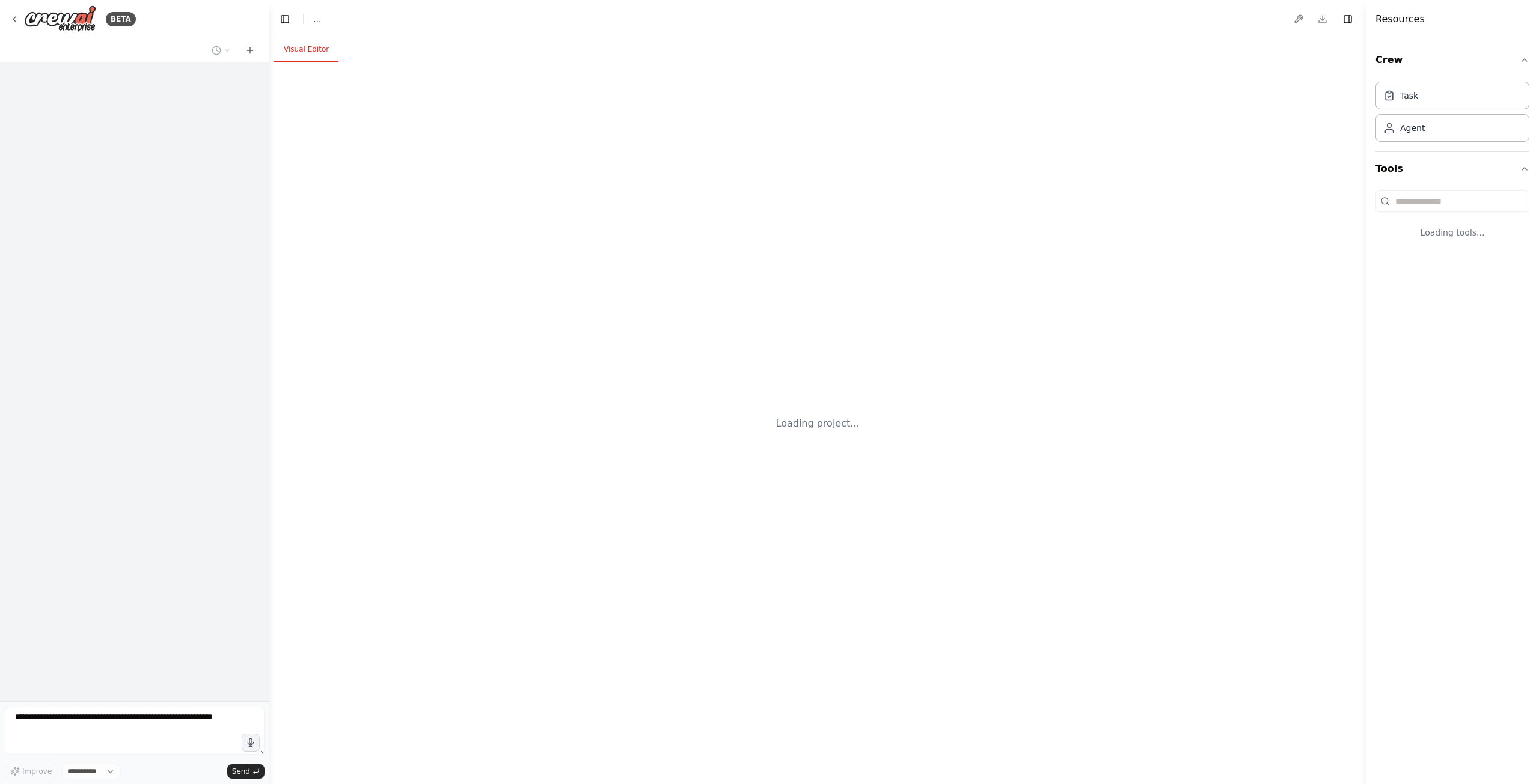
select select "****"
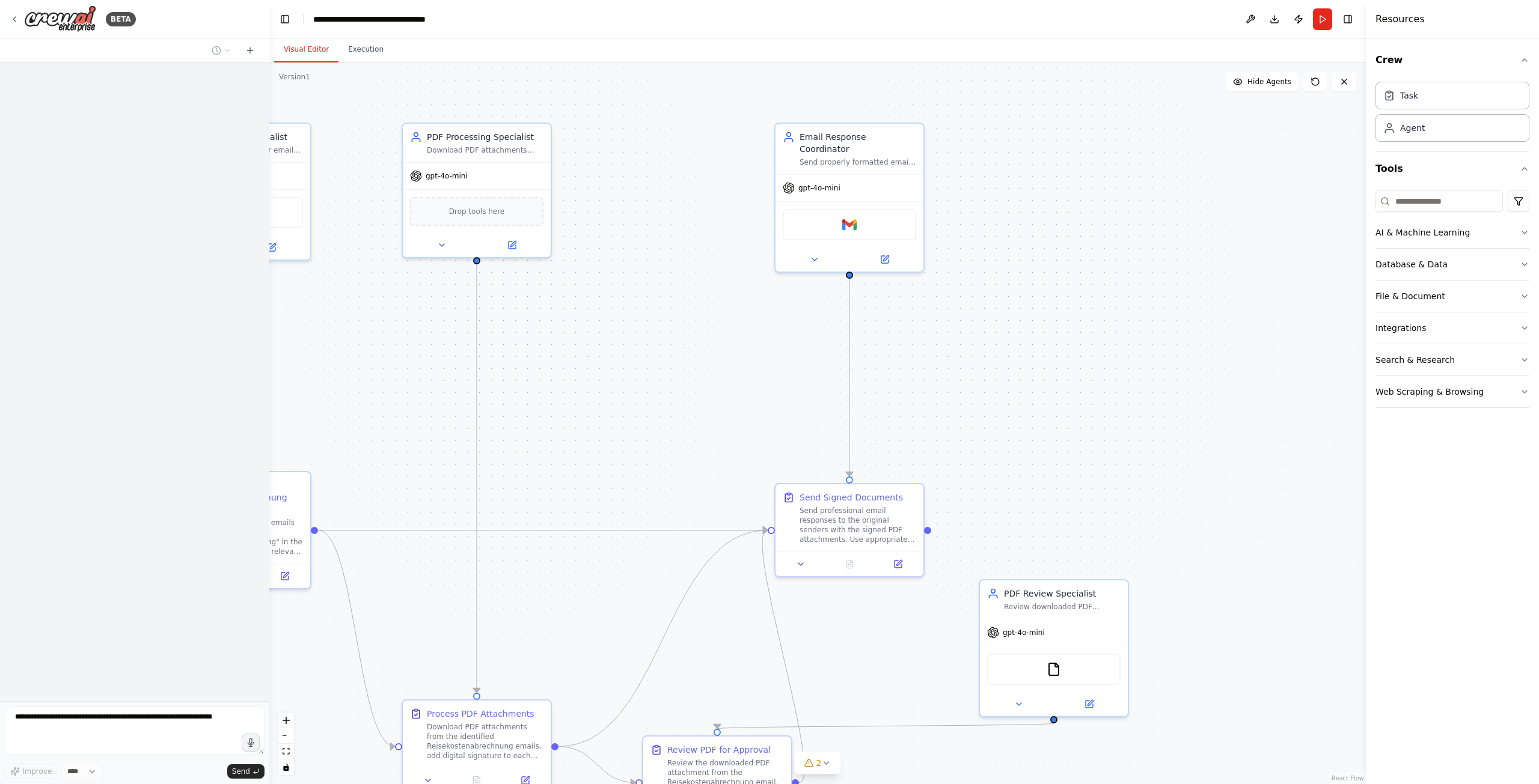
drag, startPoint x: 539, startPoint y: 341, endPoint x: 657, endPoint y: 347, distance: 118.2
click at [657, 347] on div ".deletable-edge-delete-btn { width: 20px; height: 20px; border: 0px solid #ffff…" at bounding box center [817, 423] width 1097 height 722
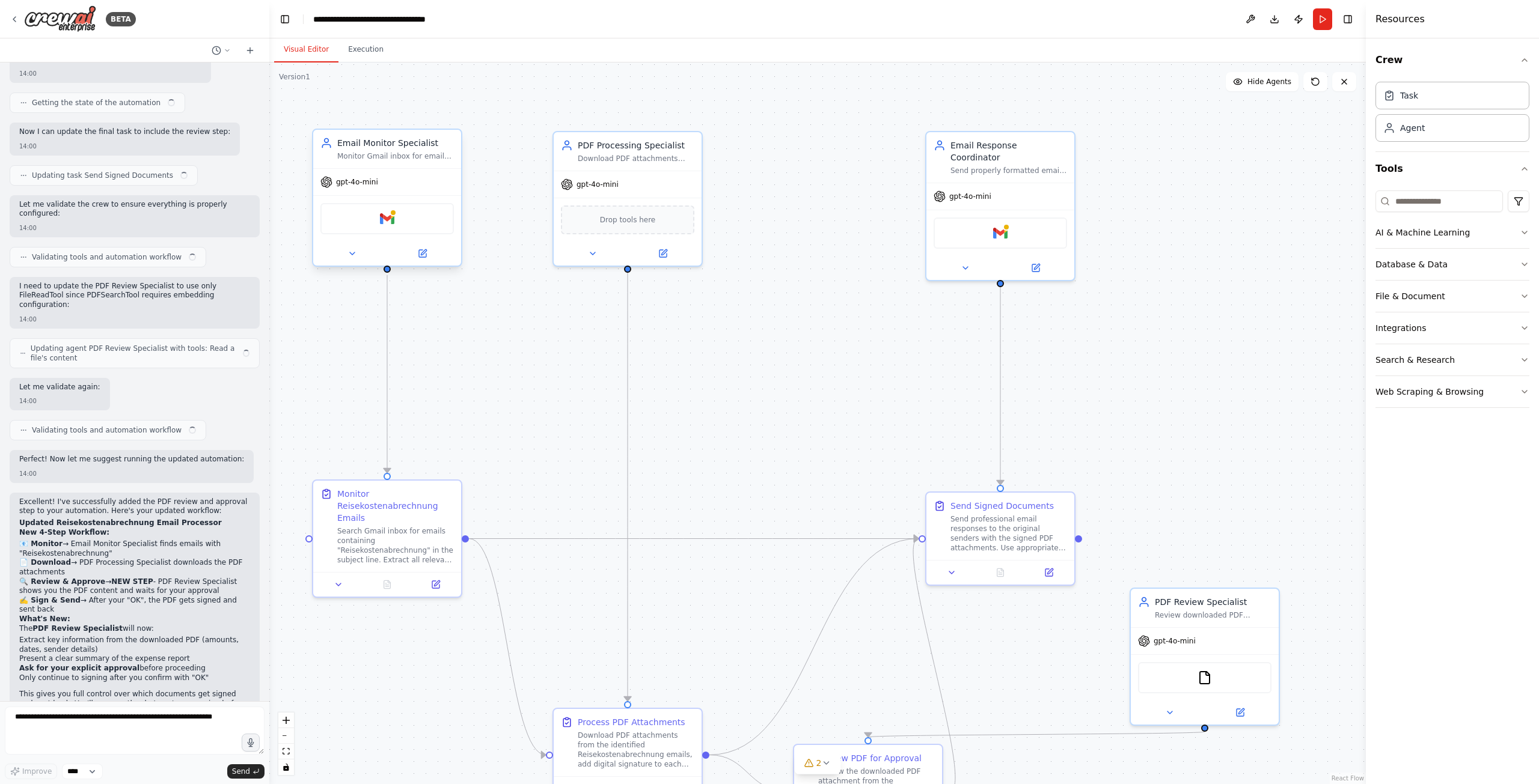
click at [405, 231] on div "Gmail" at bounding box center [387, 218] width 134 height 31
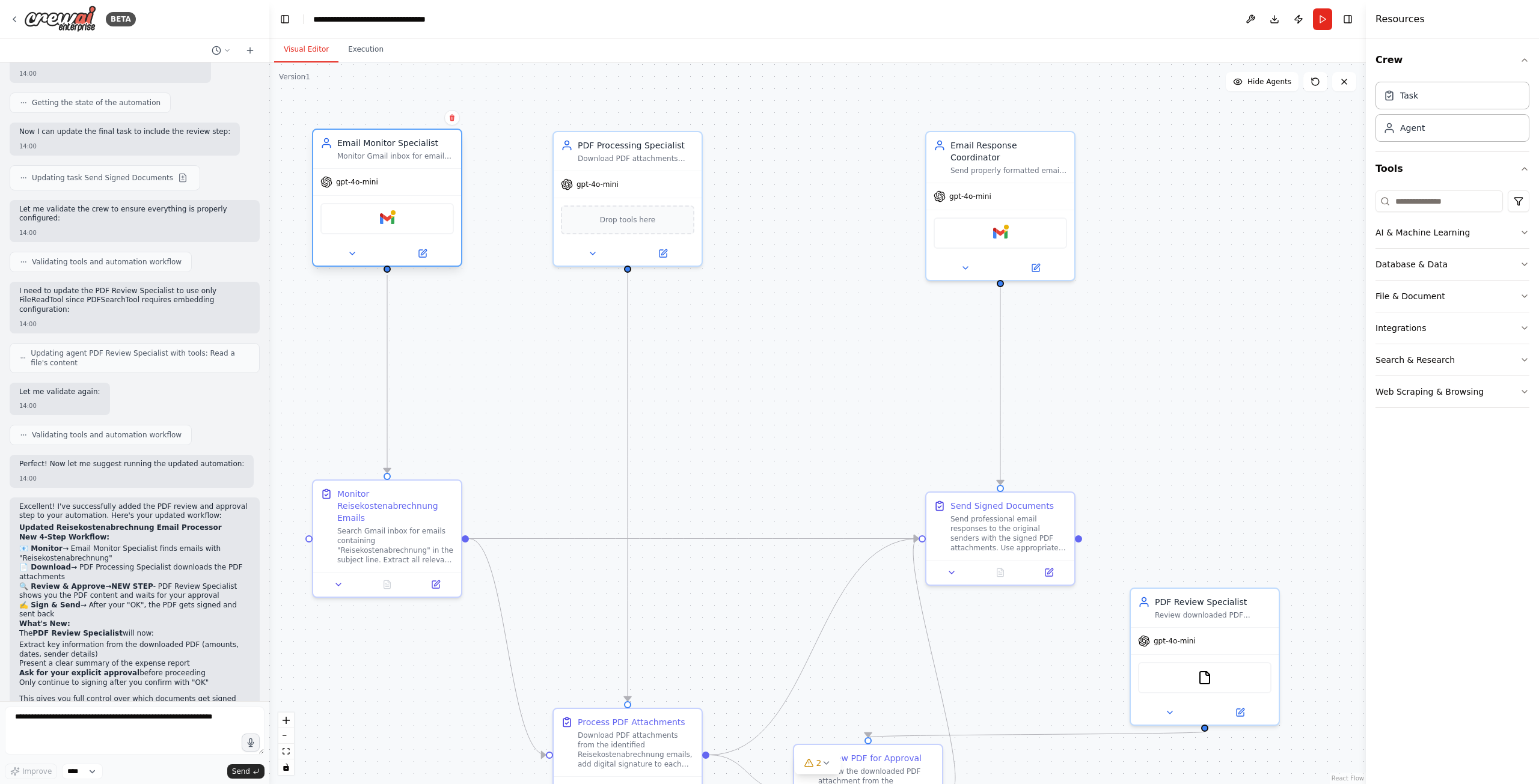
scroll to position [2068, 0]
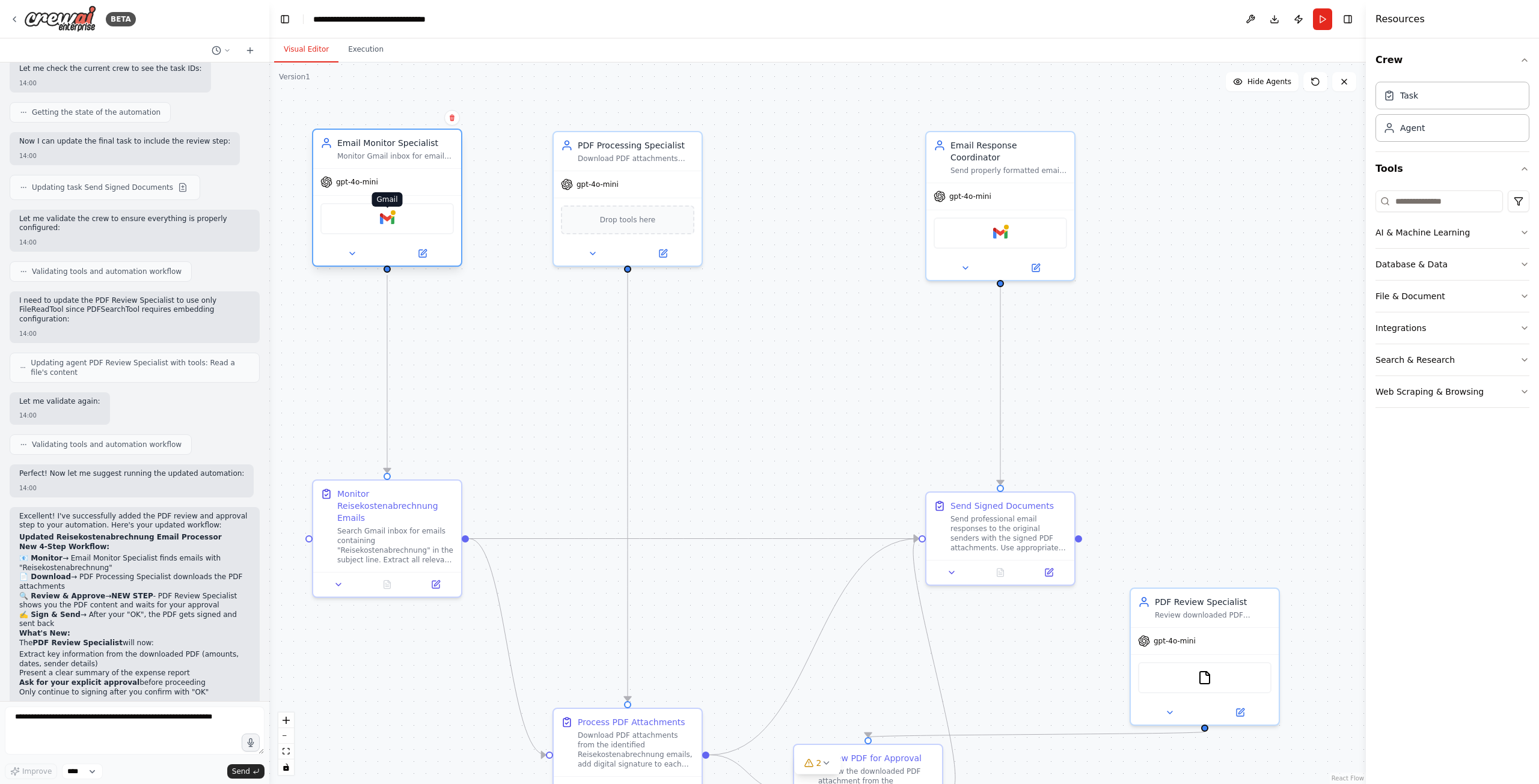
click at [392, 221] on img at bounding box center [387, 218] width 14 height 14
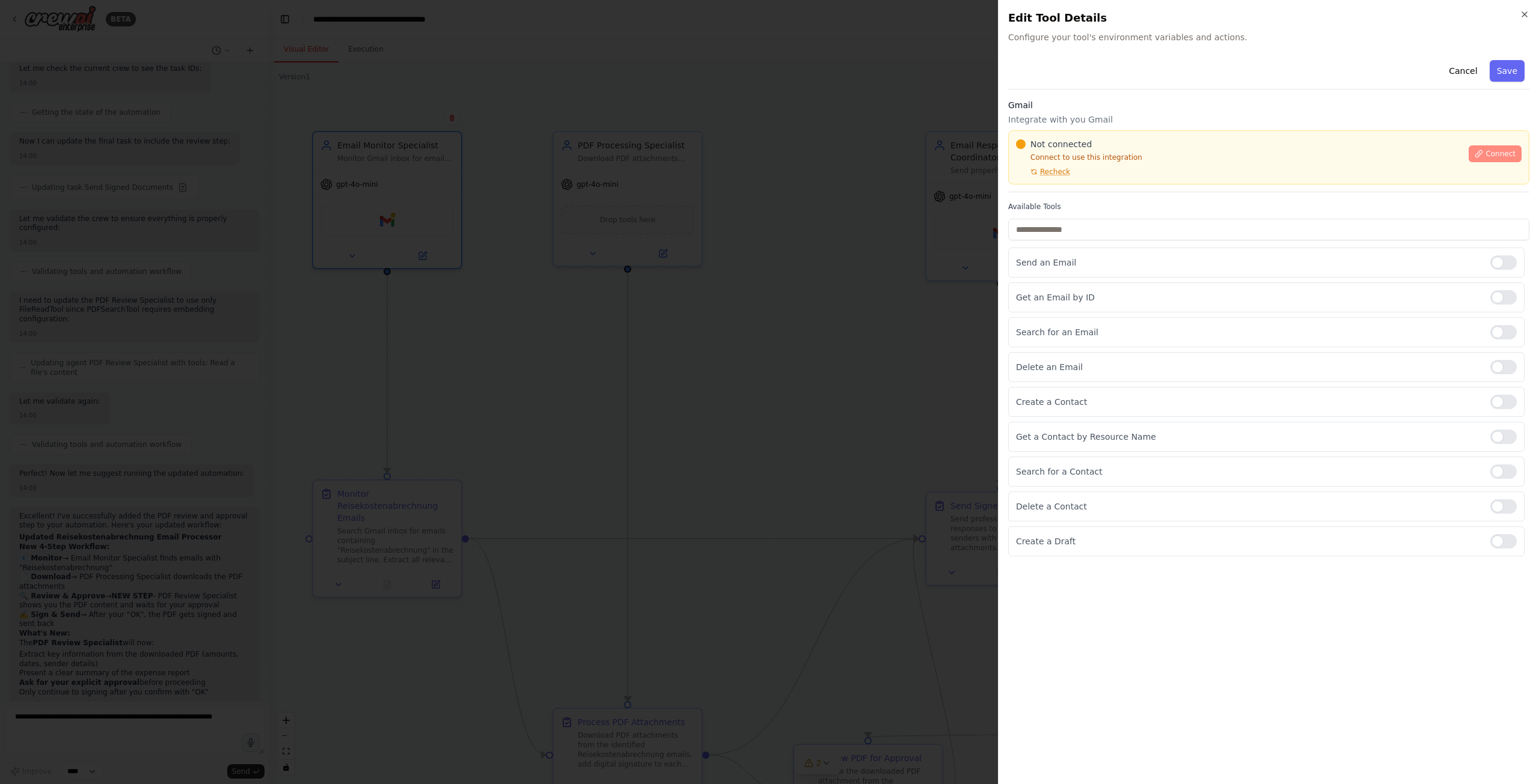
click at [1502, 155] on span "Connect" at bounding box center [1500, 154] width 30 height 10
click at [877, 288] on div at bounding box center [770, 392] width 1539 height 784
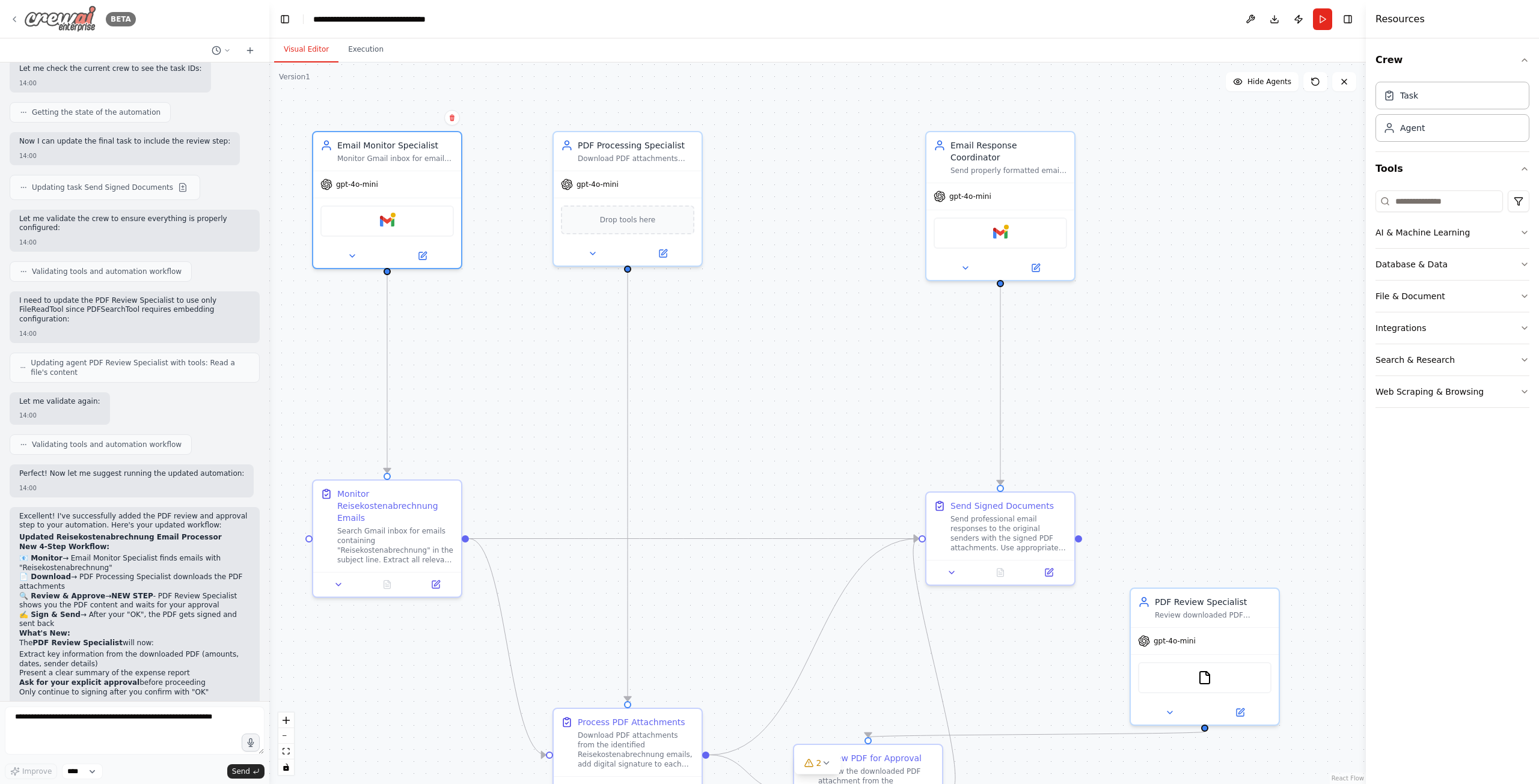
click at [11, 21] on icon at bounding box center [14, 19] width 10 height 10
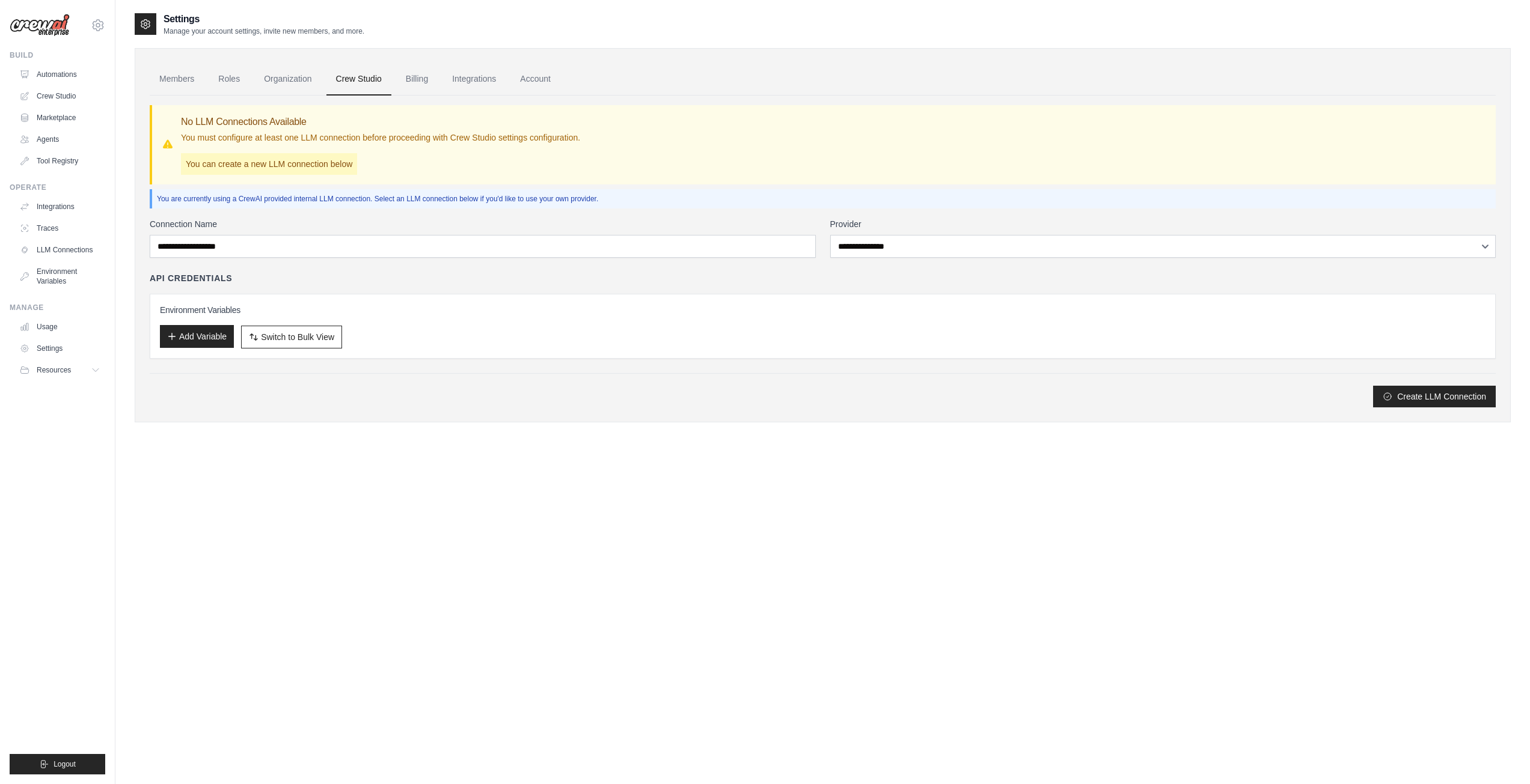
click at [189, 340] on button "Add Variable" at bounding box center [196, 337] width 74 height 23
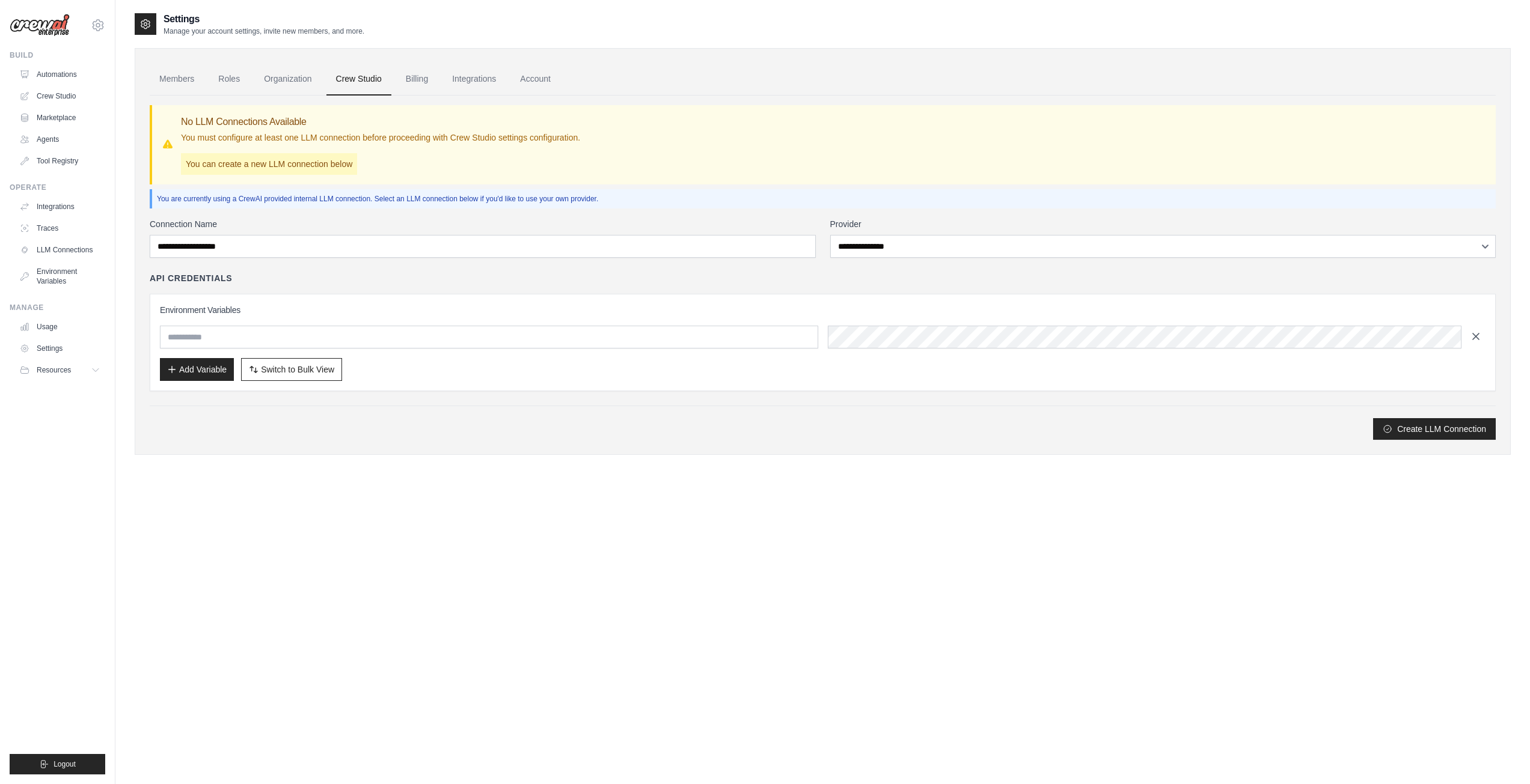
click at [1482, 341] on icon "button" at bounding box center [1476, 337] width 12 height 12
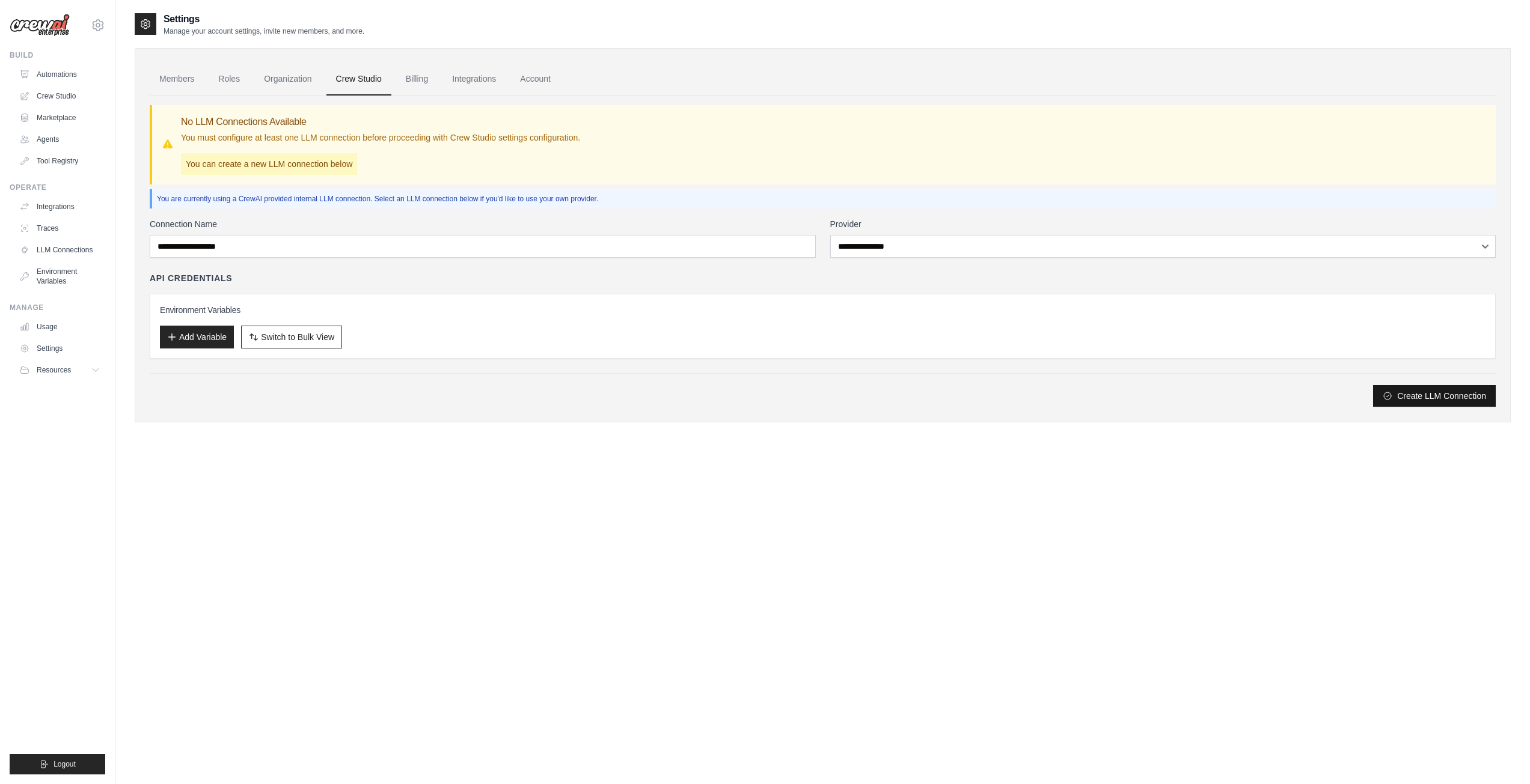
click at [1473, 396] on button "Create LLM Connection" at bounding box center [1434, 395] width 123 height 22
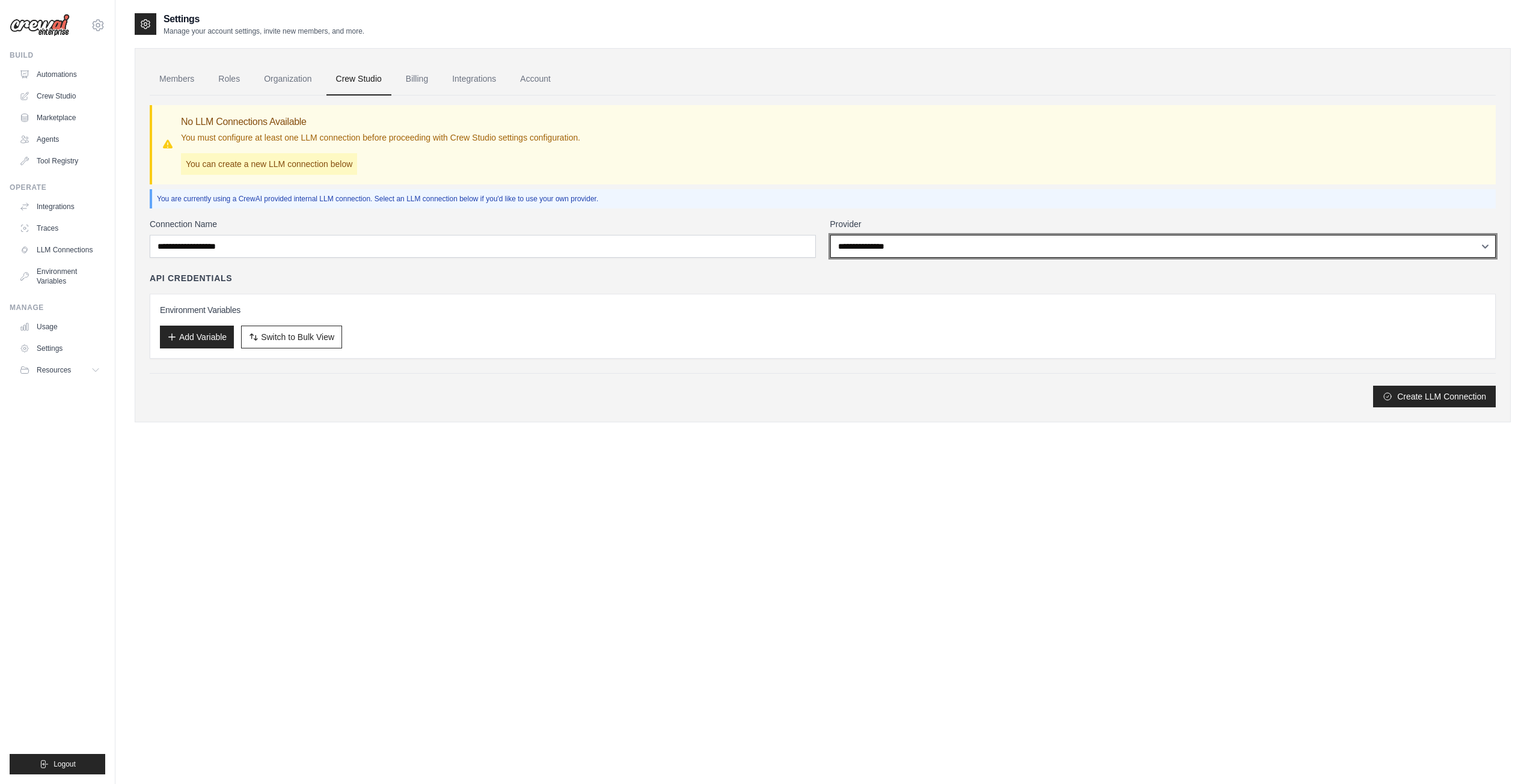
click at [873, 249] on select "**********" at bounding box center [1163, 246] width 666 height 23
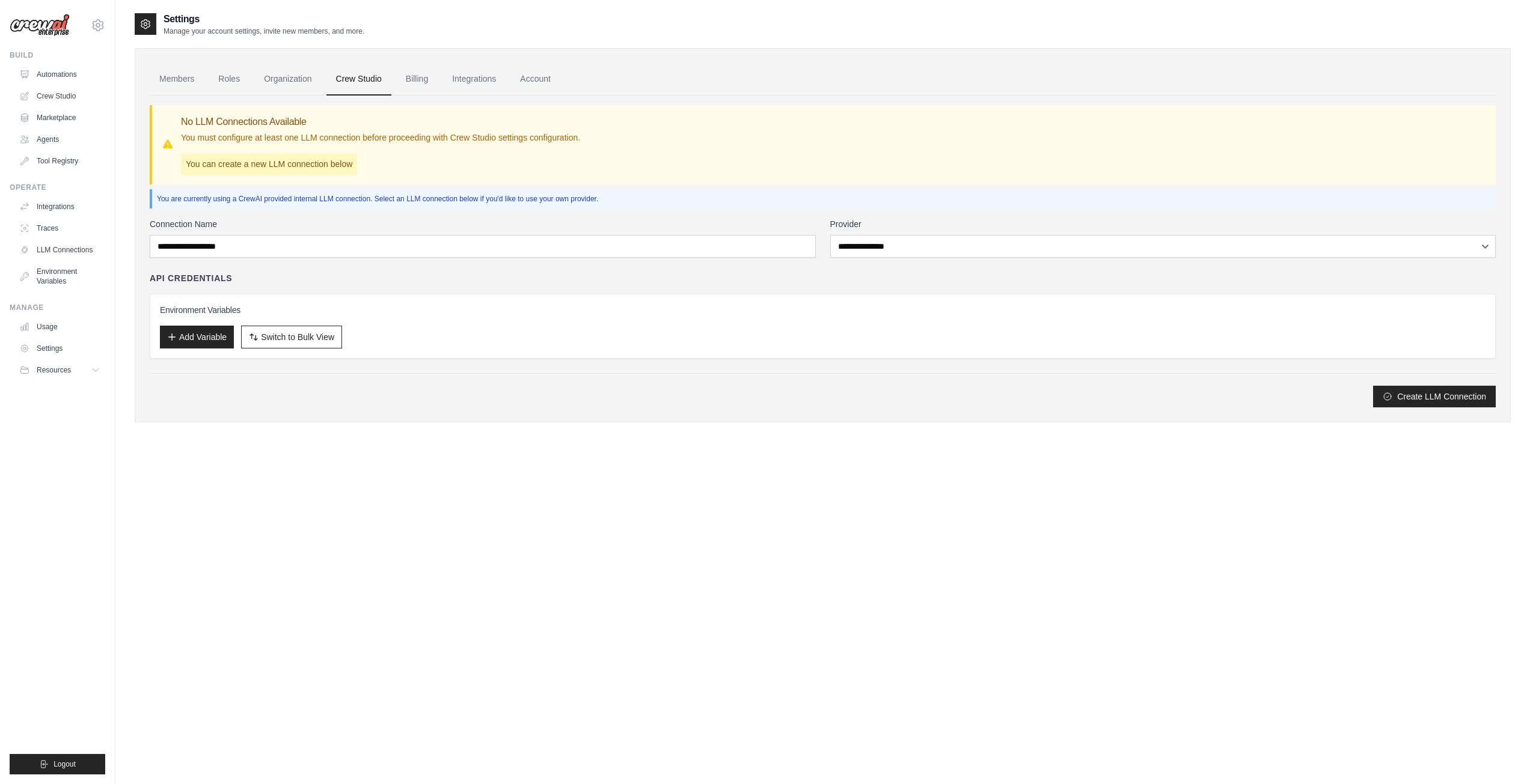
click at [752, 209] on div "**********" at bounding box center [822, 252] width 1346 height 312
click at [55, 206] on link "Integrations" at bounding box center [61, 207] width 91 height 19
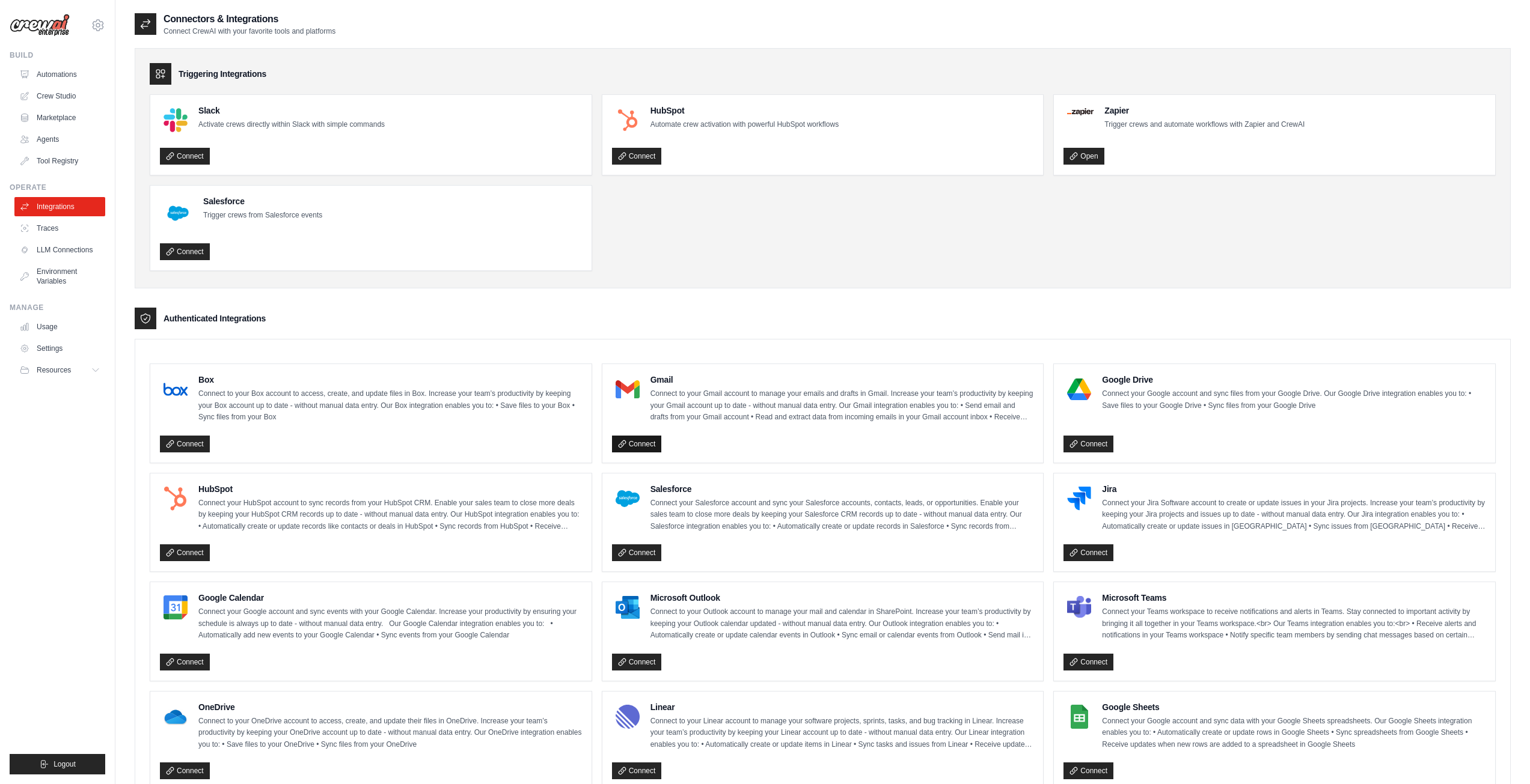
click at [651, 444] on link "Connect" at bounding box center [636, 444] width 50 height 17
click at [51, 152] on link "Tool Registry" at bounding box center [61, 161] width 91 height 19
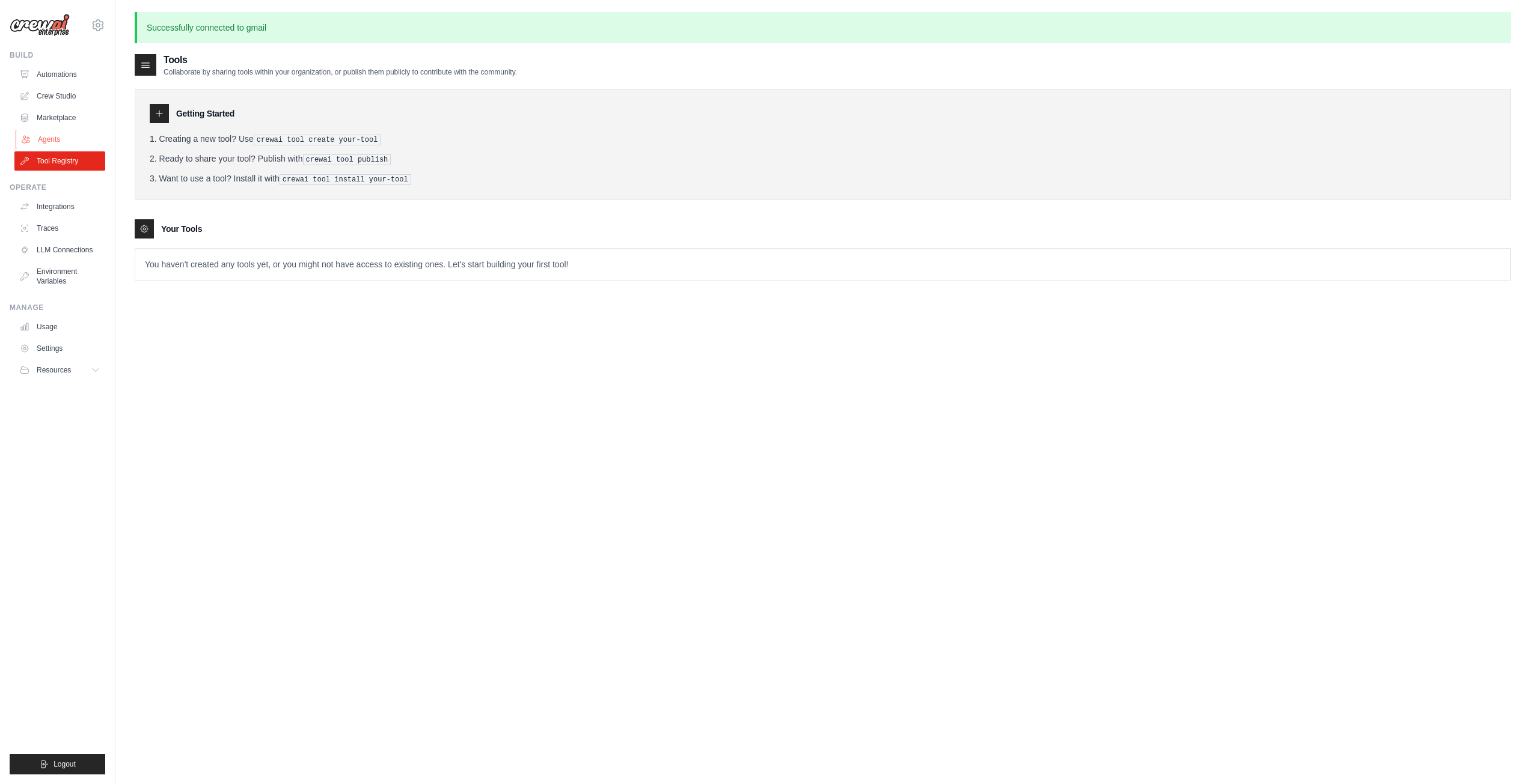
click at [68, 138] on link "Agents" at bounding box center [61, 140] width 91 height 19
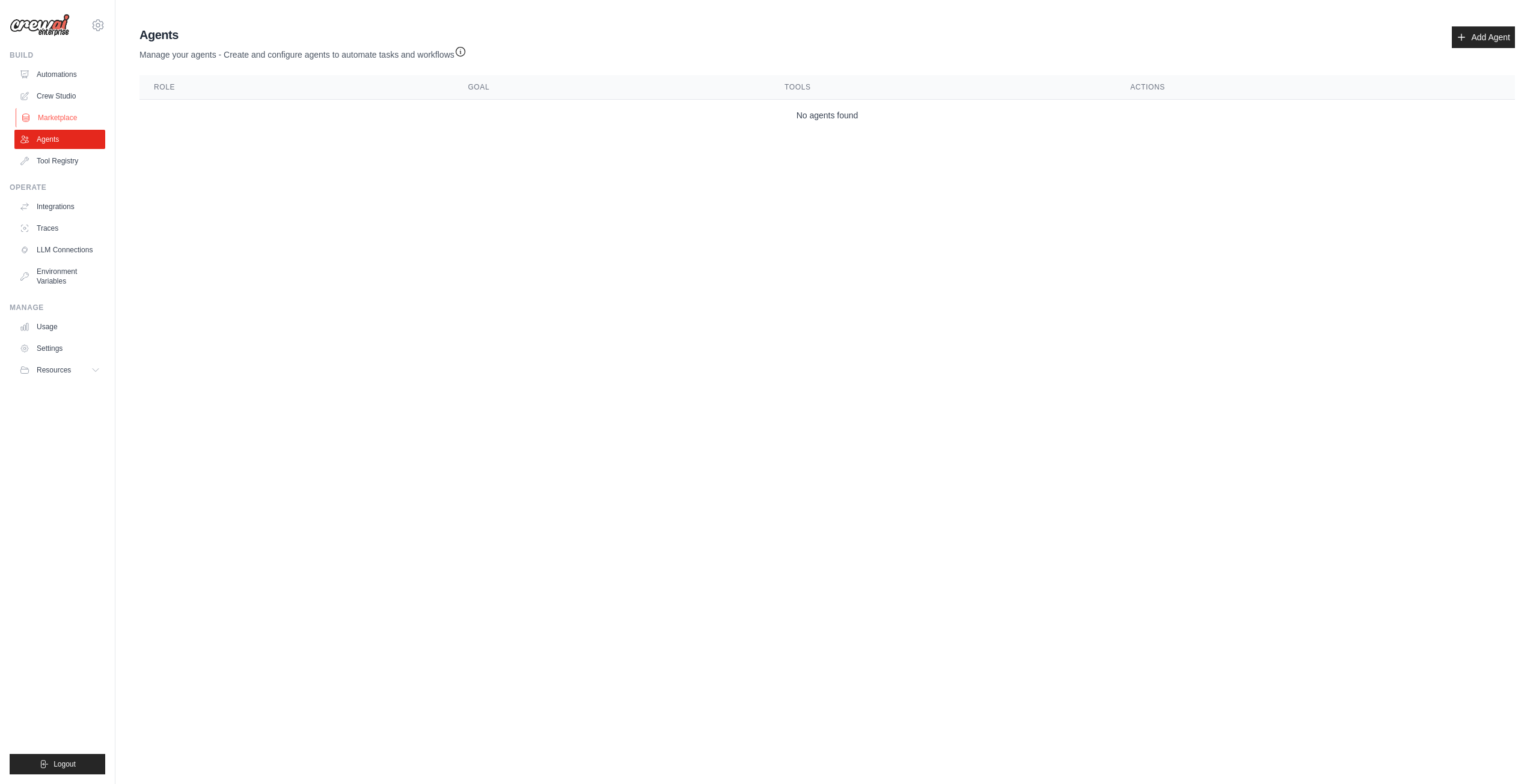
click at [71, 124] on link "Marketplace" at bounding box center [61, 118] width 91 height 19
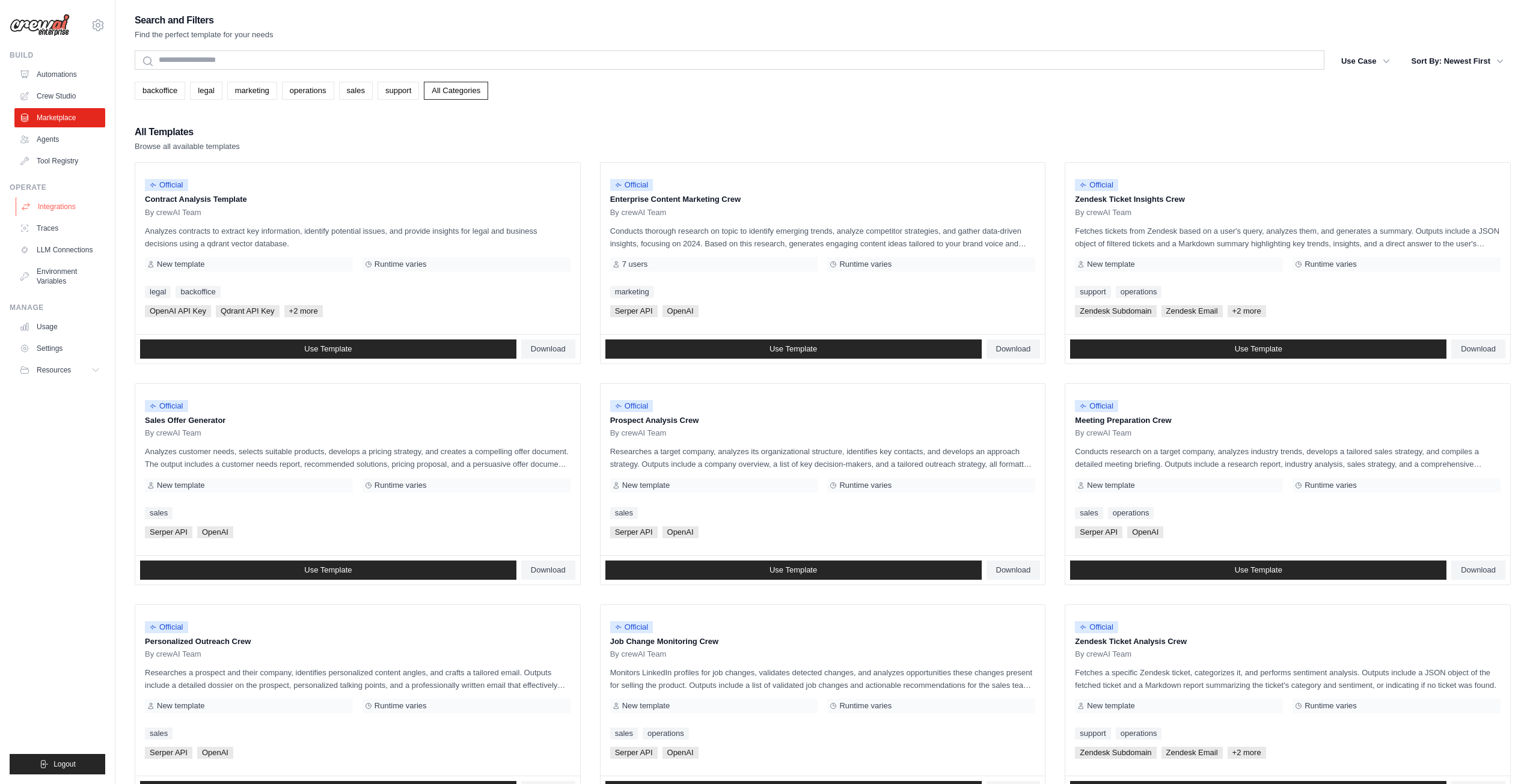
click at [59, 207] on link "Integrations" at bounding box center [61, 207] width 91 height 19
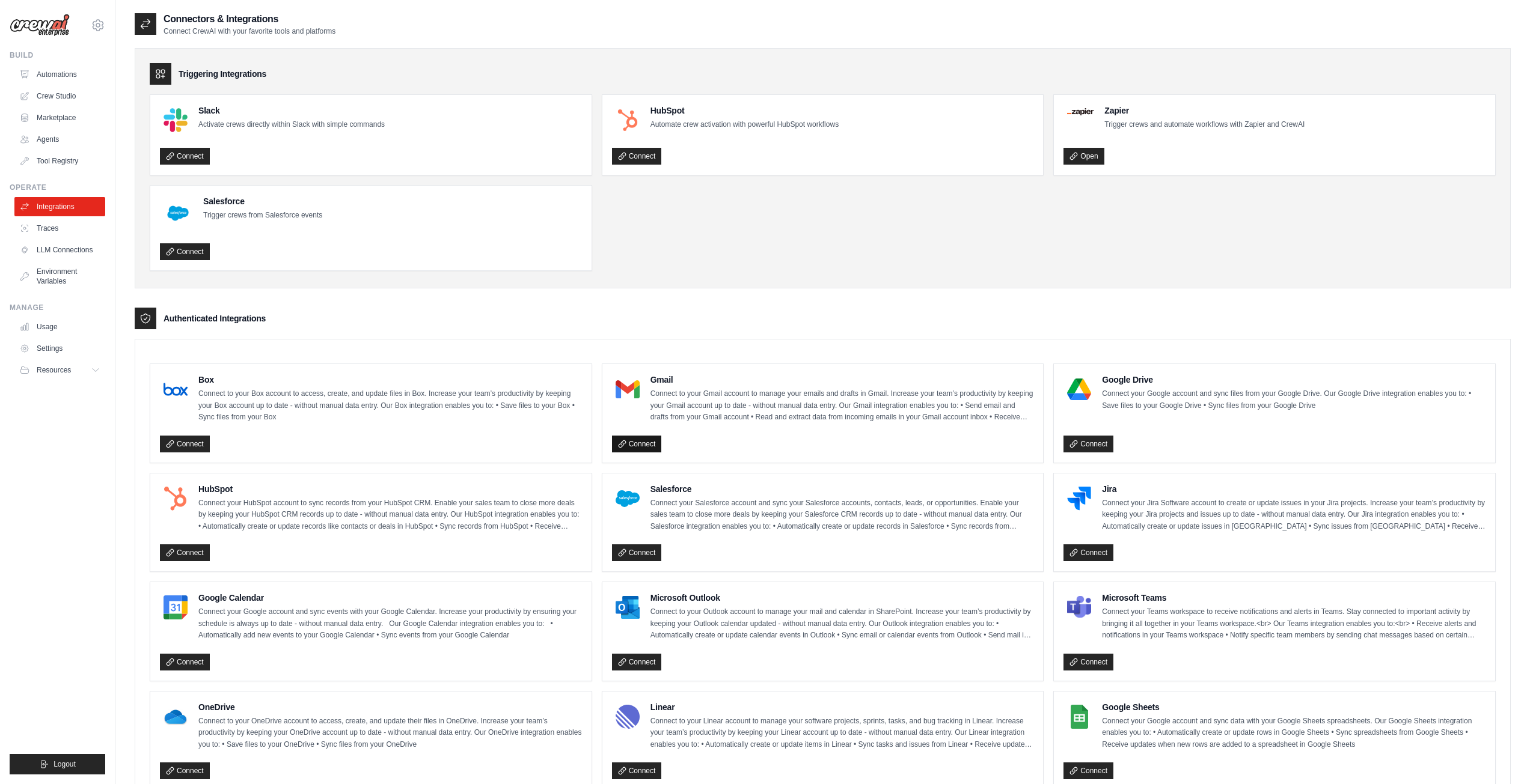
click at [643, 445] on link "Connect" at bounding box center [636, 444] width 50 height 17
click at [100, 18] on icon at bounding box center [97, 25] width 14 height 14
click at [71, 760] on span "Logout" at bounding box center [65, 764] width 22 height 10
